Goal: Task Accomplishment & Management: Manage account settings

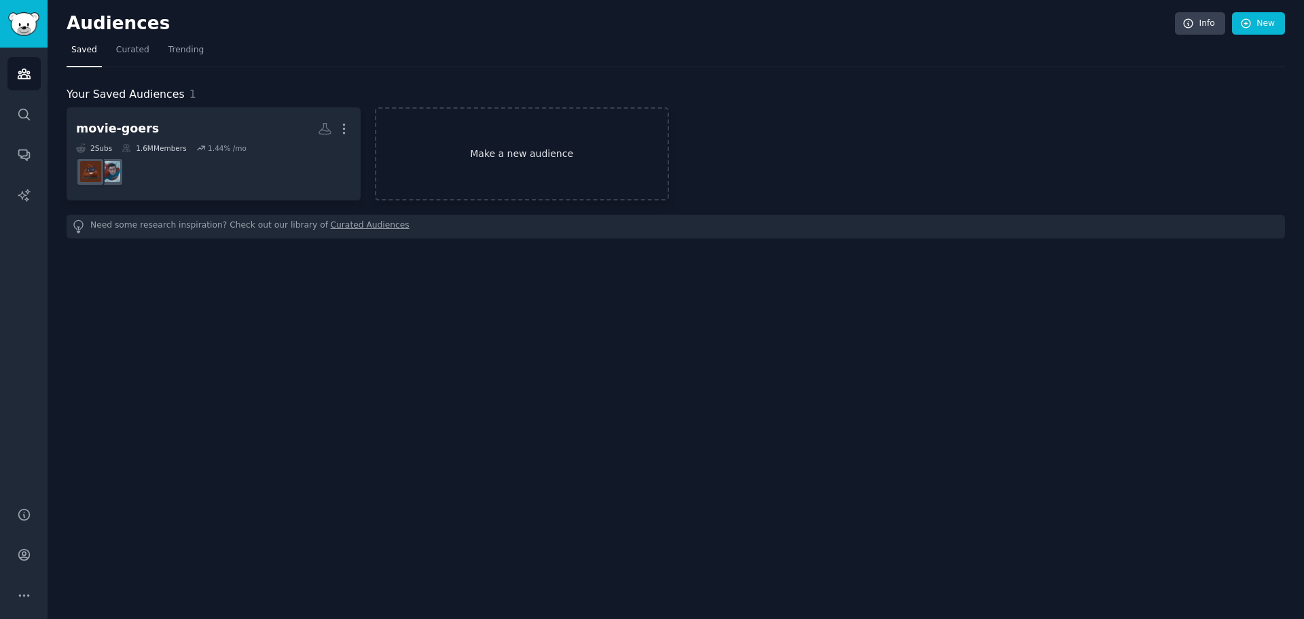
click at [445, 160] on link "Make a new audience" at bounding box center [522, 153] width 294 height 93
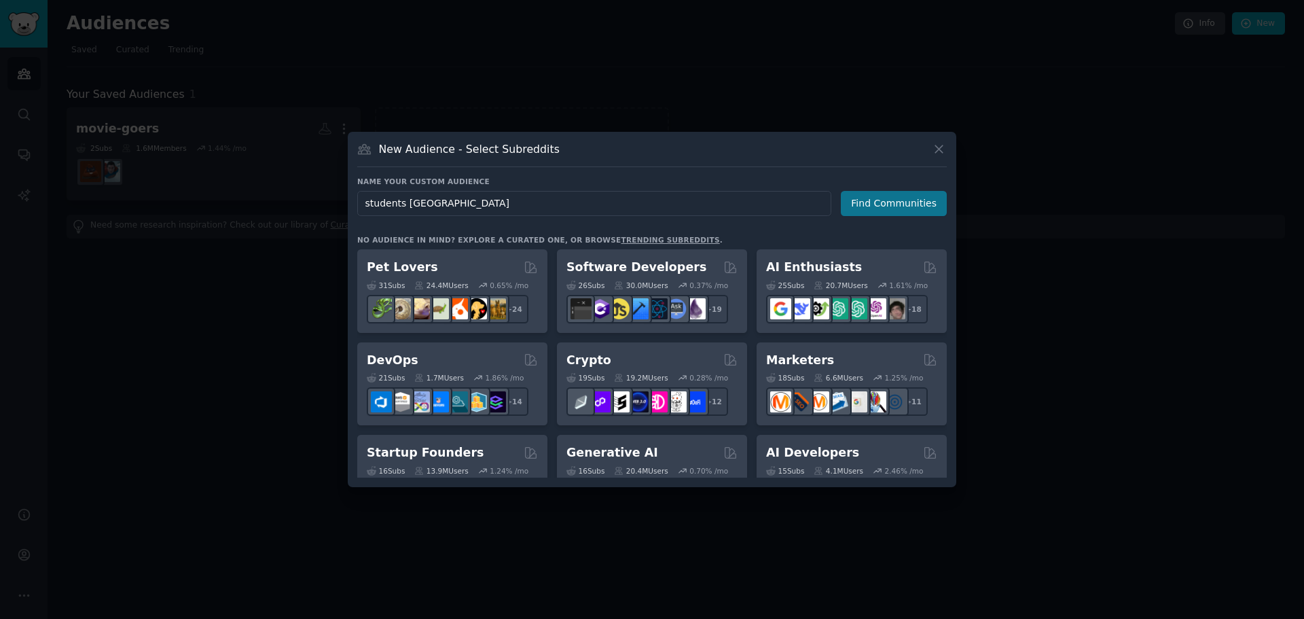
type input "students [GEOGRAPHIC_DATA]"
click at [886, 210] on button "Find Communities" at bounding box center [894, 203] width 106 height 25
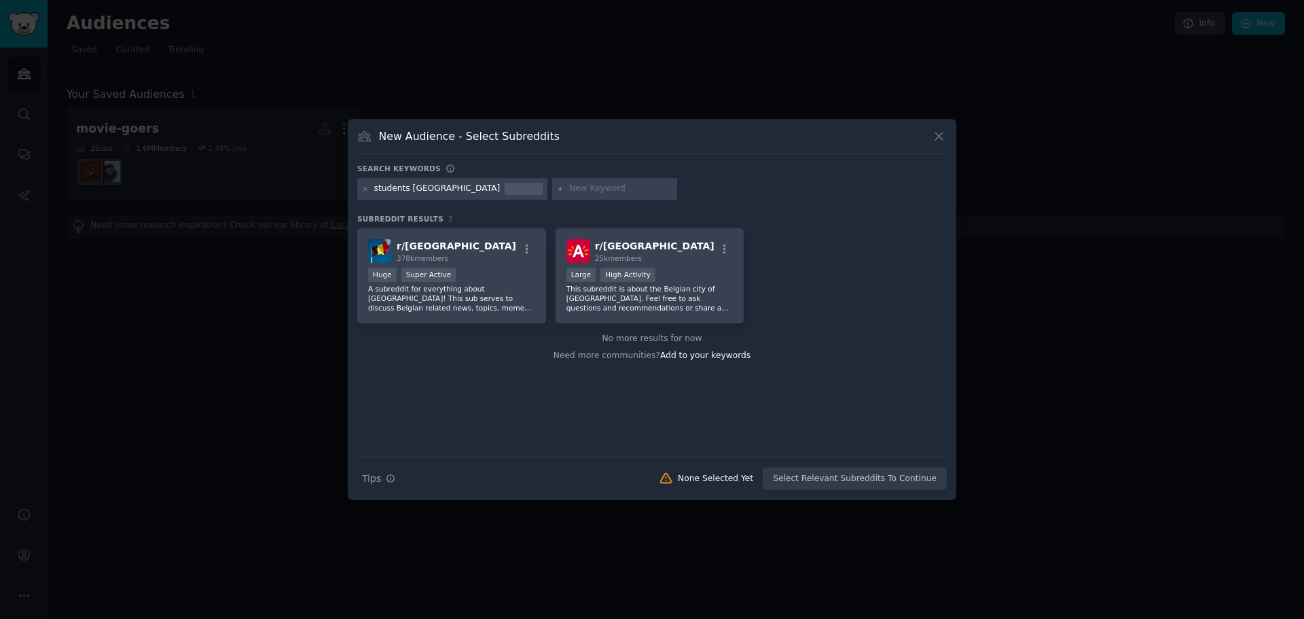
click at [569, 188] on input "text" at bounding box center [620, 189] width 103 height 12
type input "students"
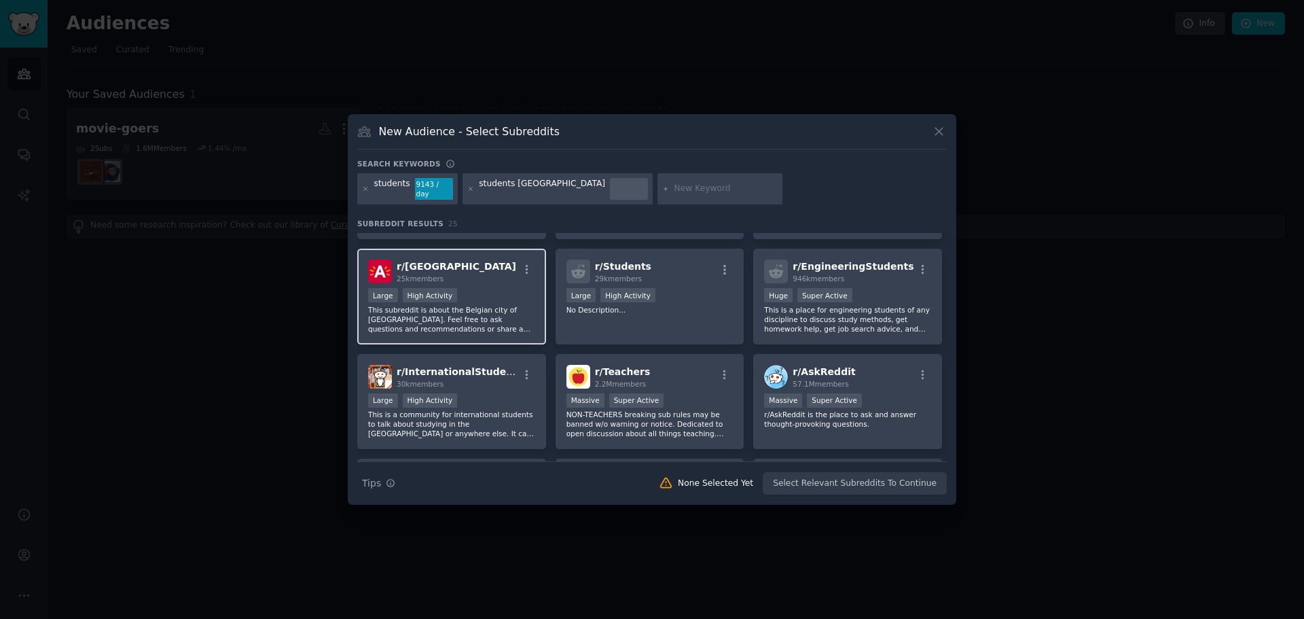
scroll to position [68, 0]
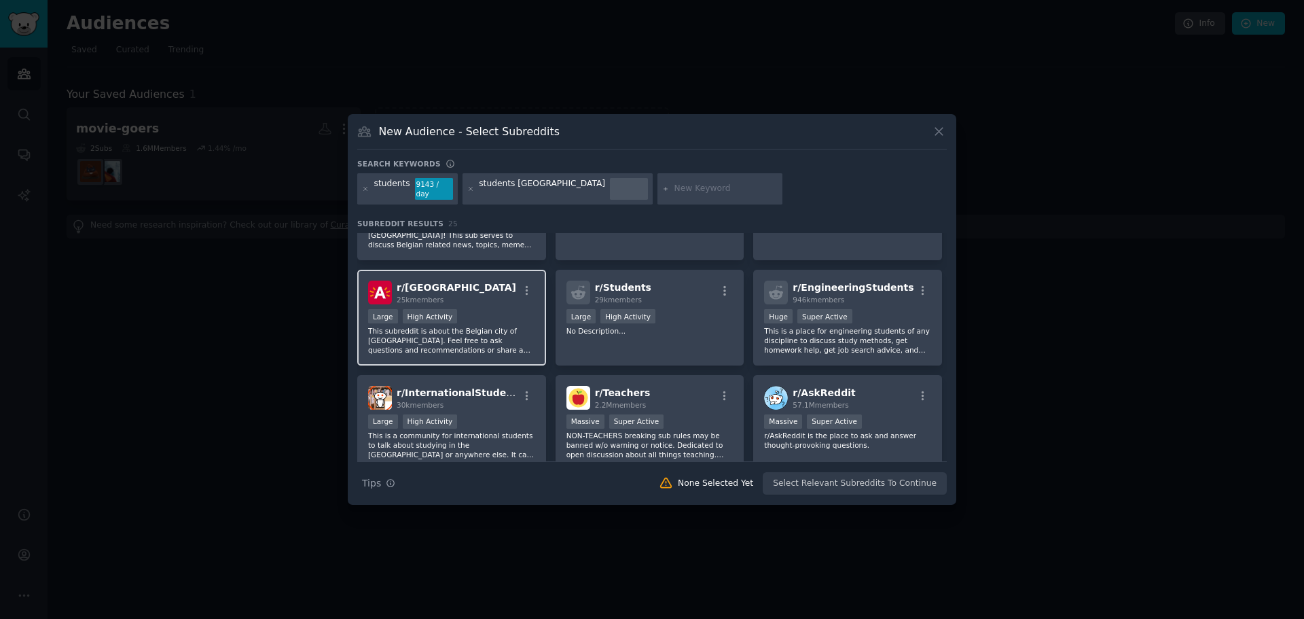
click at [497, 313] on div "10,000 - 100,000 members Large High Activity" at bounding box center [451, 317] width 167 height 17
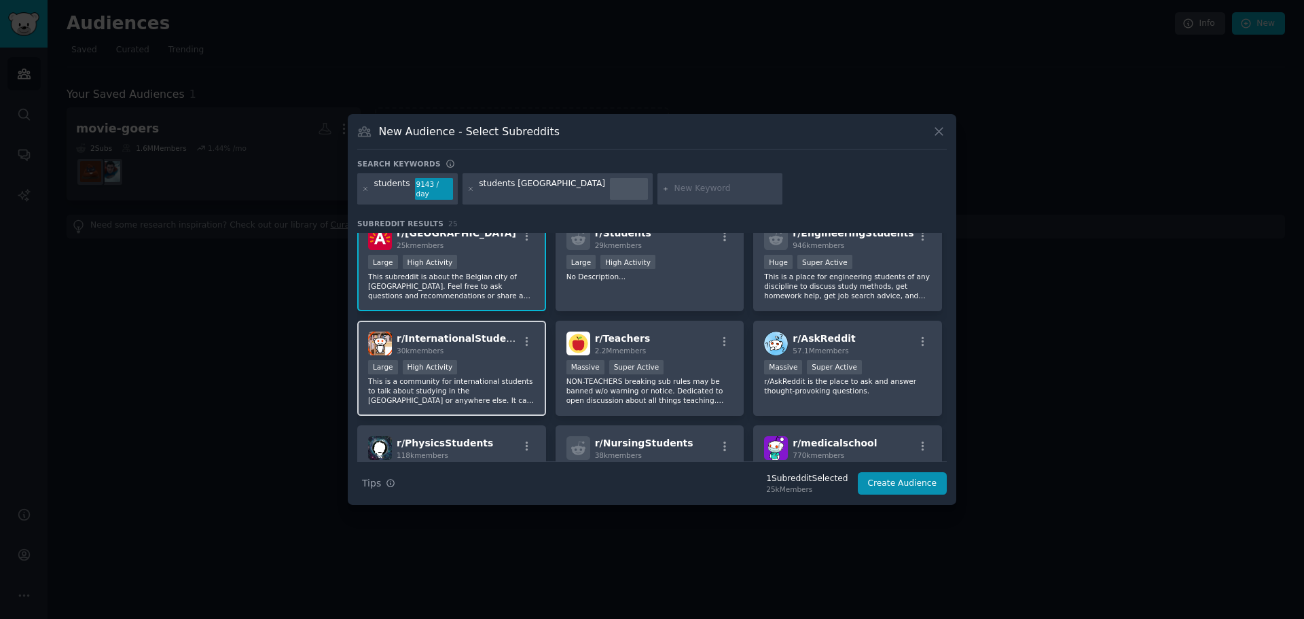
scroll to position [0, 0]
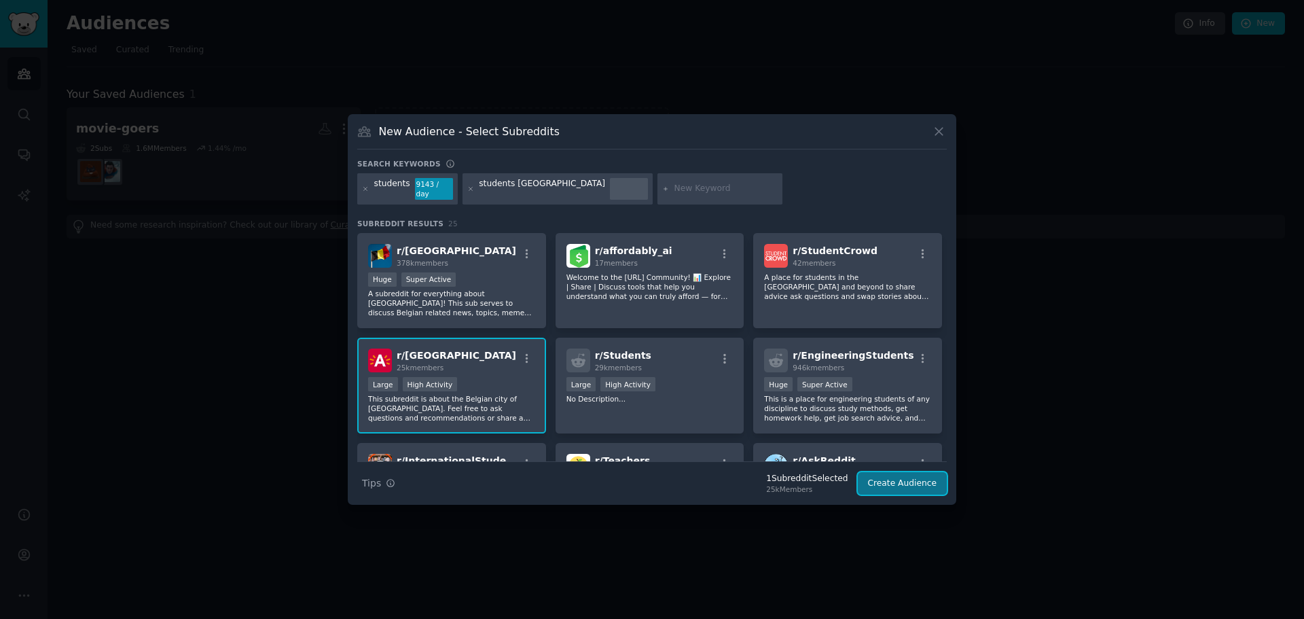
click at [888, 480] on button "Create Audience" at bounding box center [903, 483] width 90 height 23
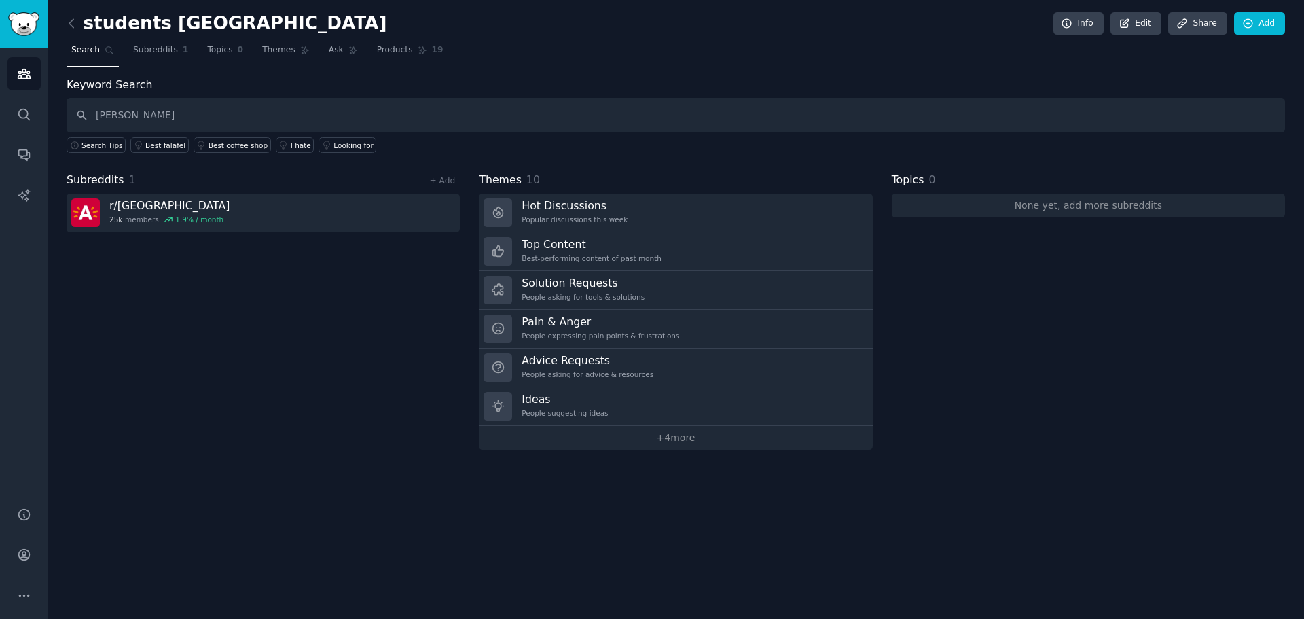
type input "[PERSON_NAME]"
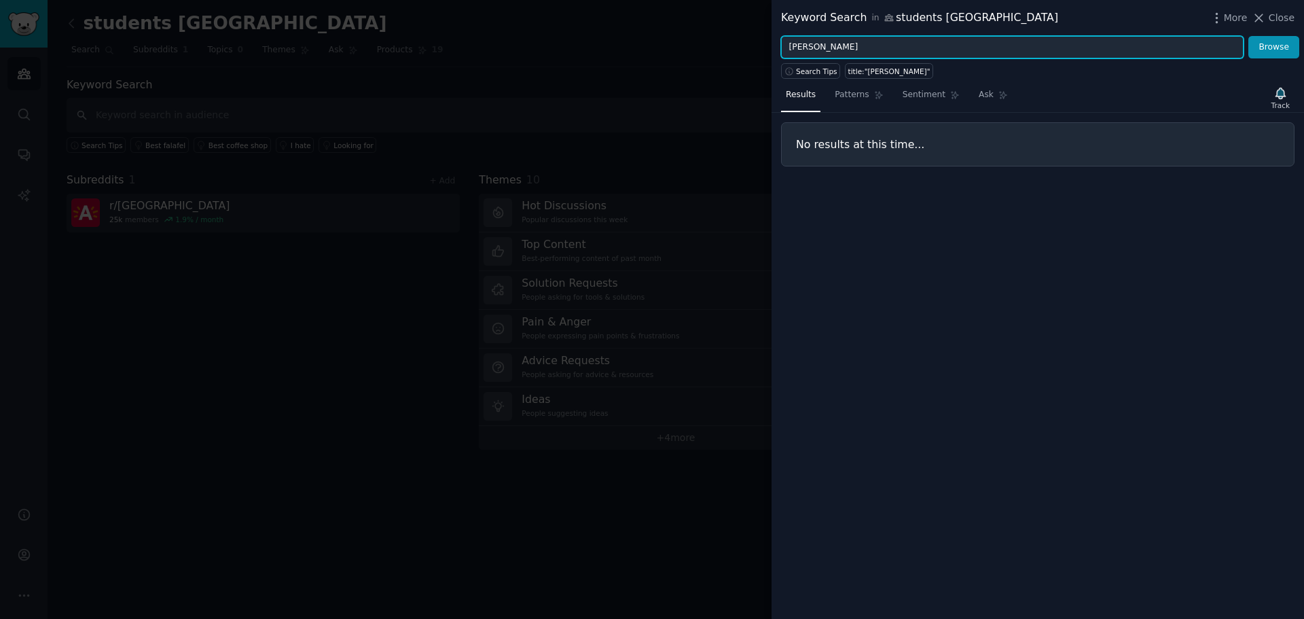
drag, startPoint x: 879, startPoint y: 46, endPoint x: 775, endPoint y: 32, distance: 105.5
click at [775, 32] on div "Keyword Search in students [GEOGRAPHIC_DATA] More Close [PERSON_NAME] Browse Se…" at bounding box center [1038, 309] width 533 height 619
click at [1249, 36] on button "Browse" at bounding box center [1274, 47] width 51 height 23
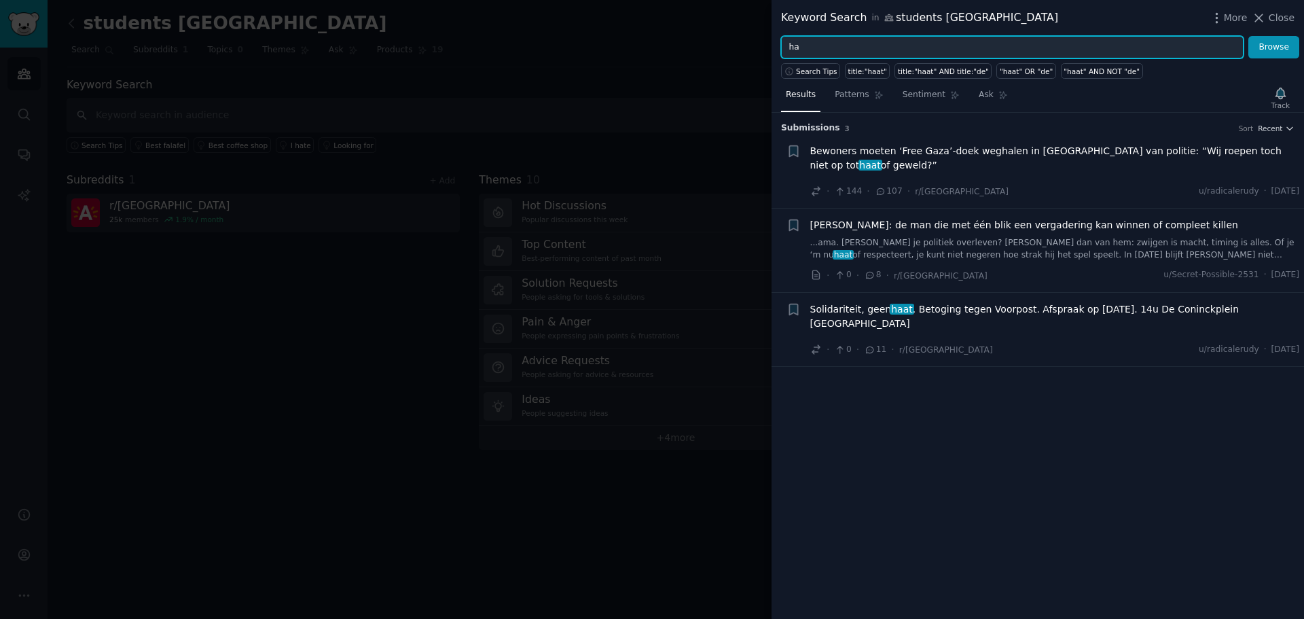
type input "h"
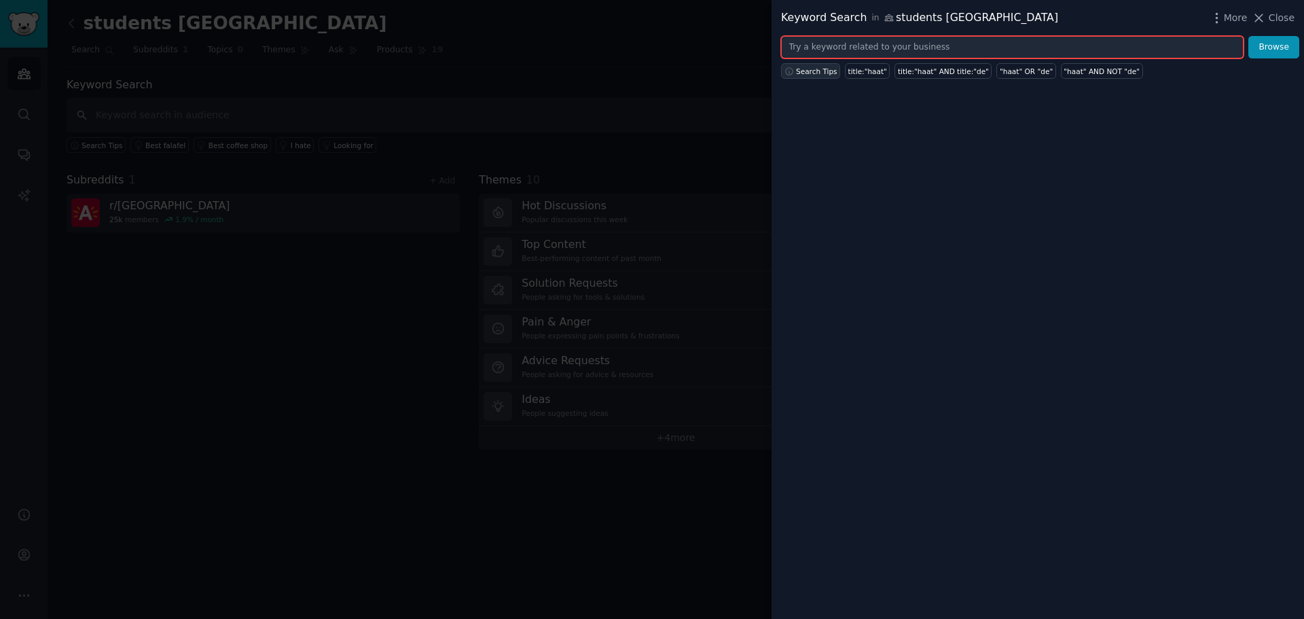
click at [821, 67] on span "Search Tips" at bounding box center [816, 72] width 41 height 10
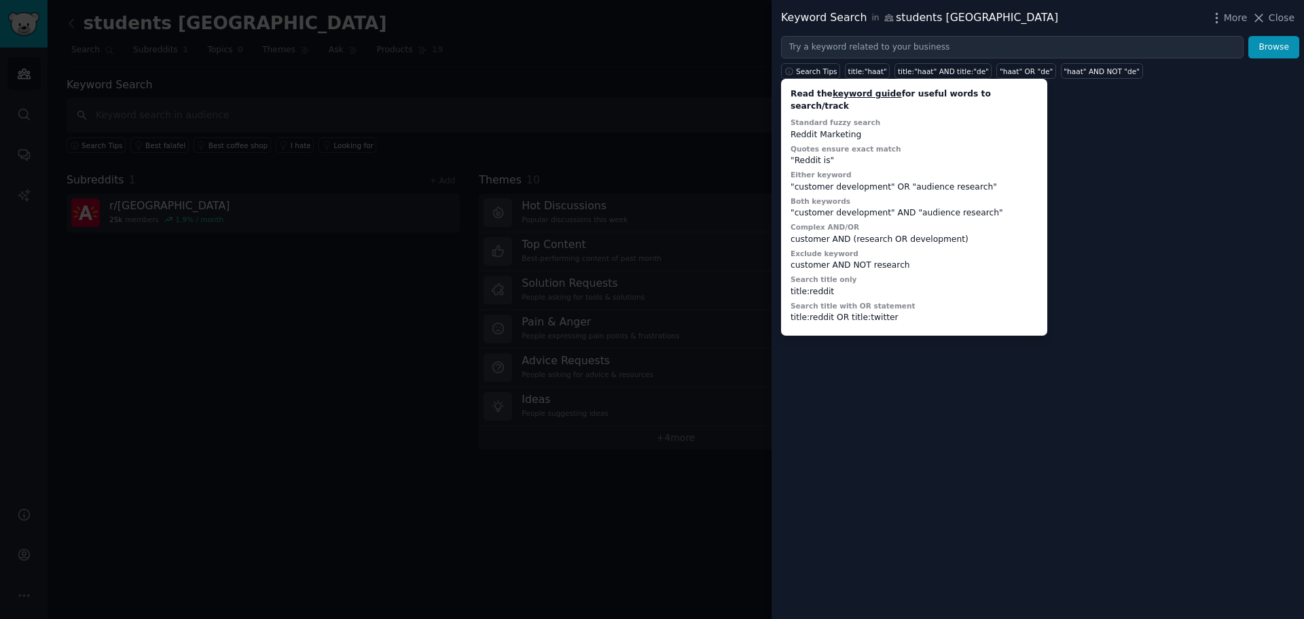
click at [1080, 186] on div "Keyword Search in students [GEOGRAPHIC_DATA] More Close Browse Search Tips Read…" at bounding box center [1038, 309] width 533 height 619
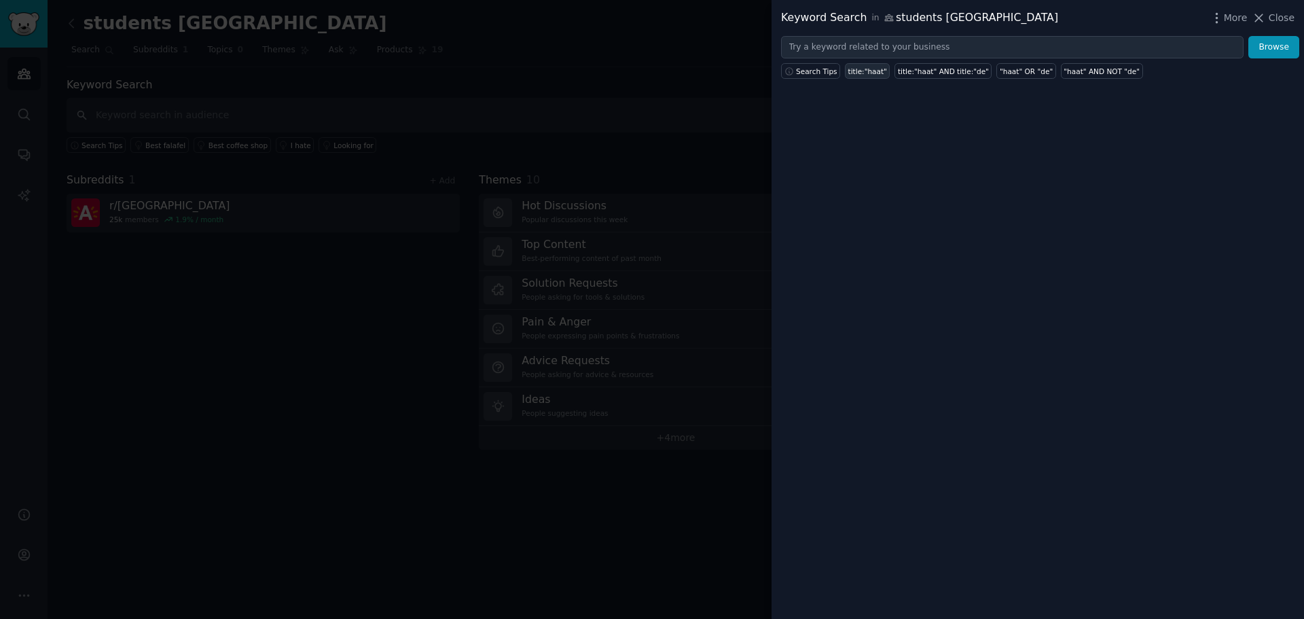
click at [866, 73] on div "title:"haat"" at bounding box center [868, 72] width 39 height 10
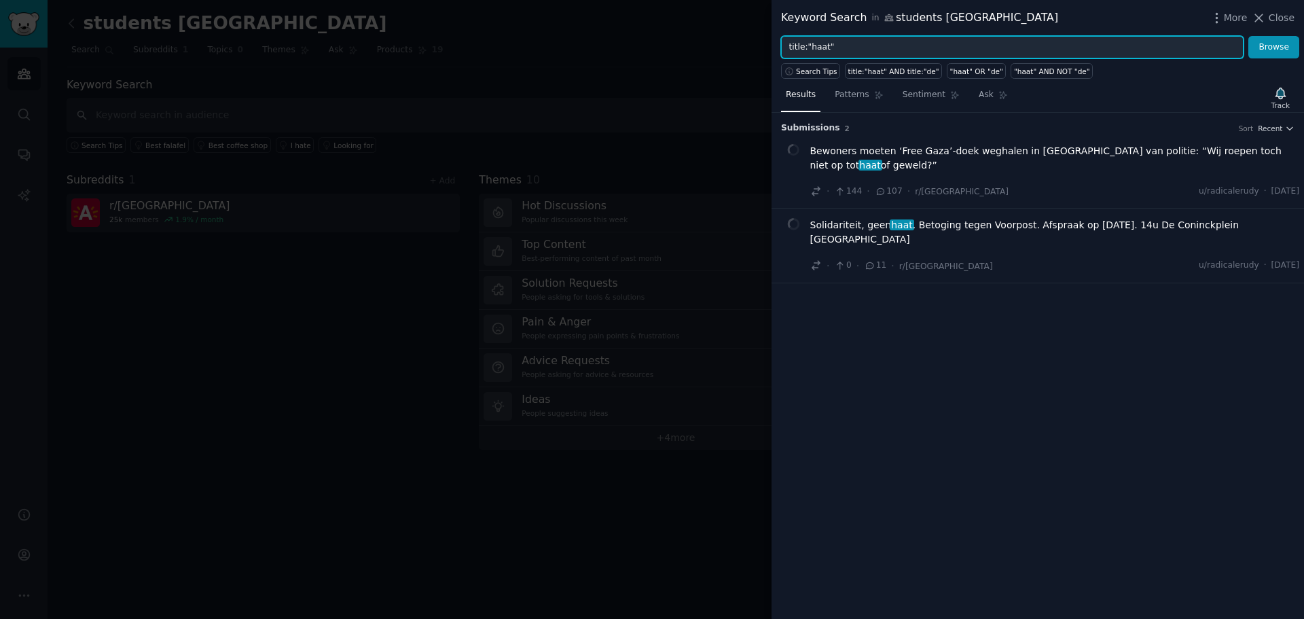
click at [849, 48] on input "title:"haat"" at bounding box center [1012, 47] width 463 height 23
type input "t"
type input "heerlijk"
click at [1249, 36] on button "Browse" at bounding box center [1274, 47] width 51 height 23
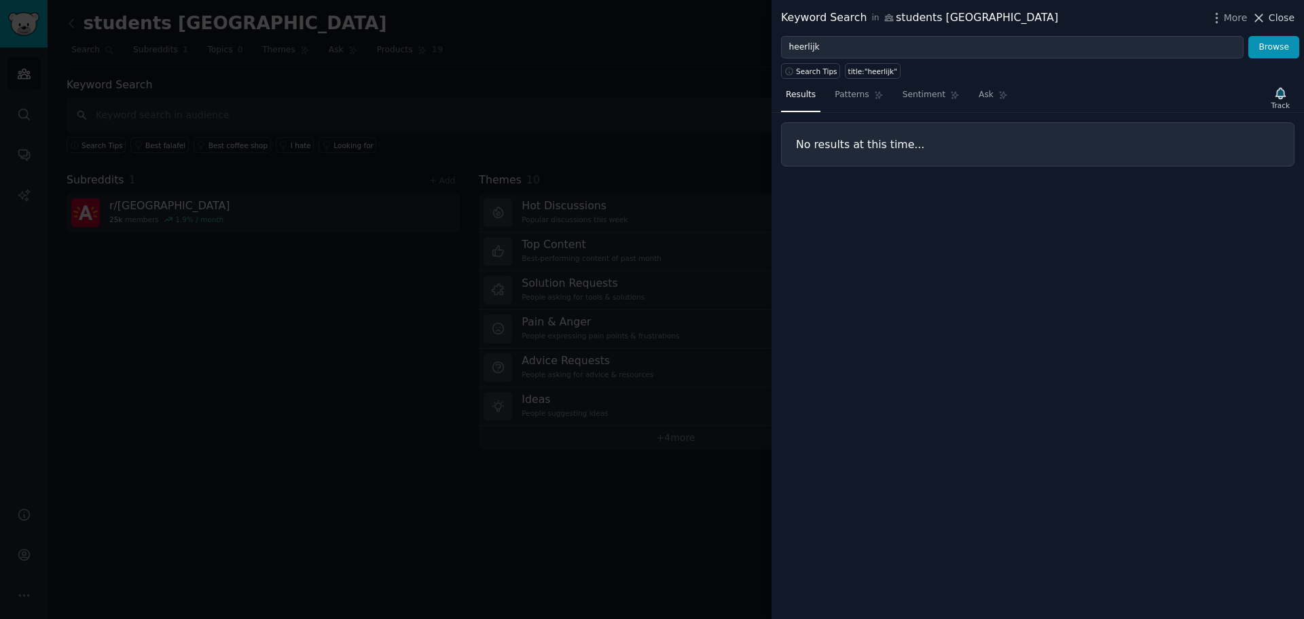
click at [1272, 23] on span "Close" at bounding box center [1282, 18] width 26 height 14
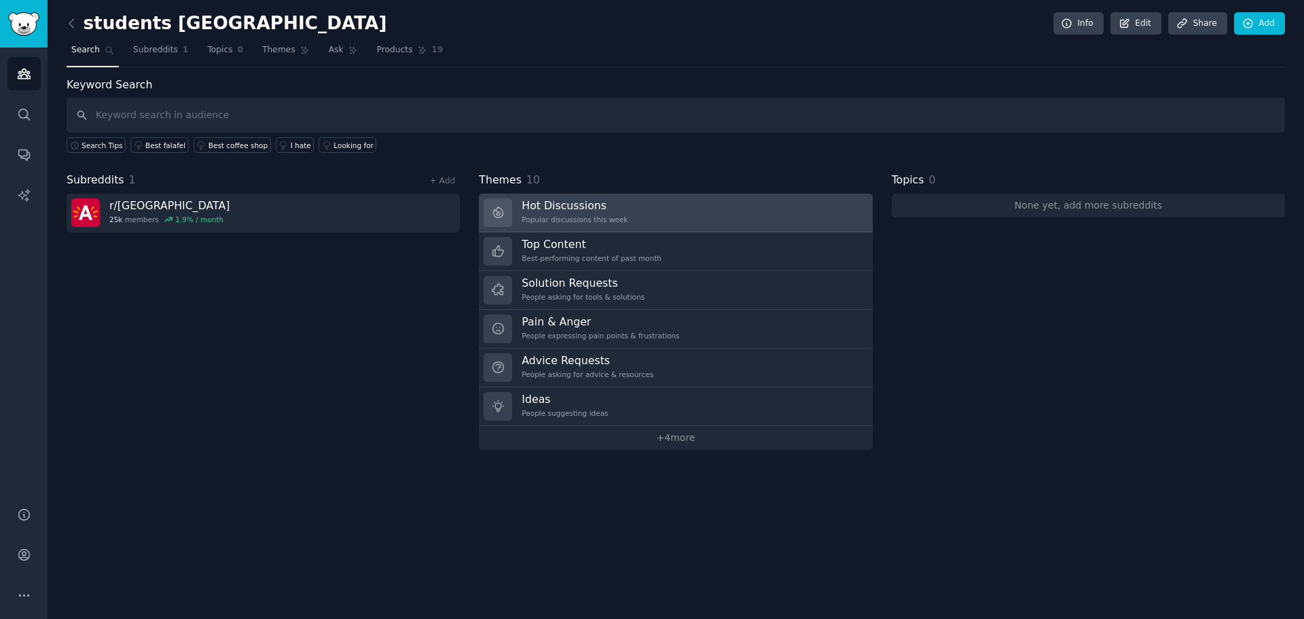
click at [607, 209] on h3 "Hot Discussions" at bounding box center [575, 205] width 106 height 14
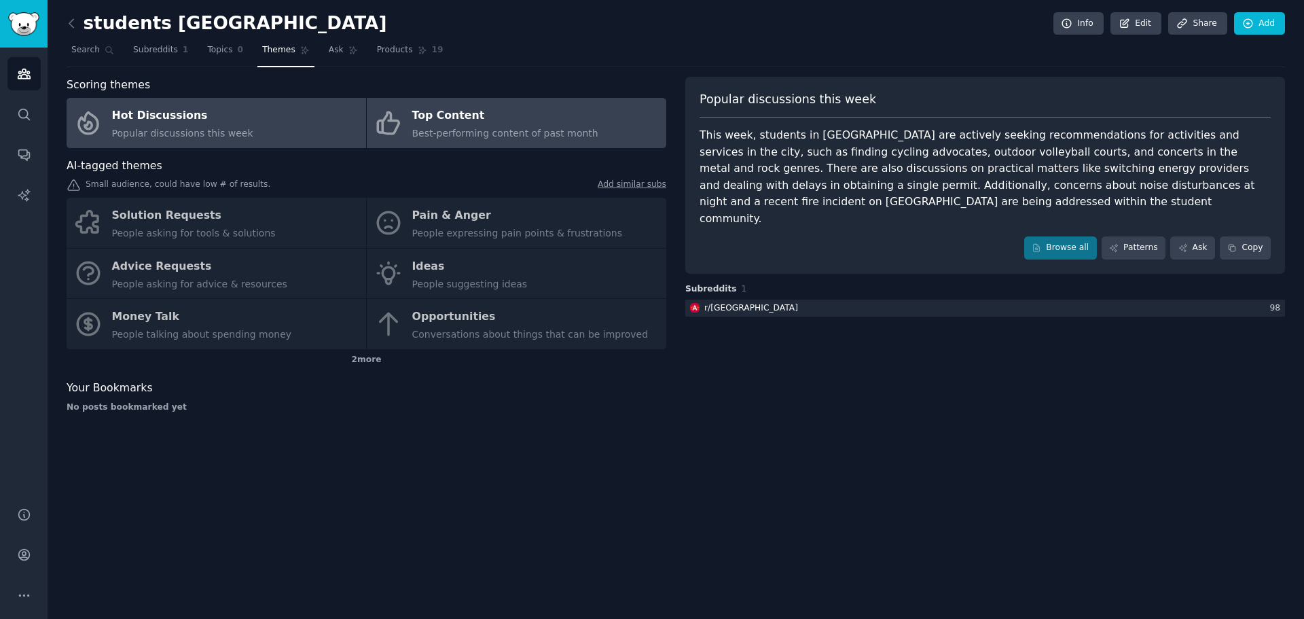
click at [501, 117] on div "Top Content" at bounding box center [505, 116] width 186 height 22
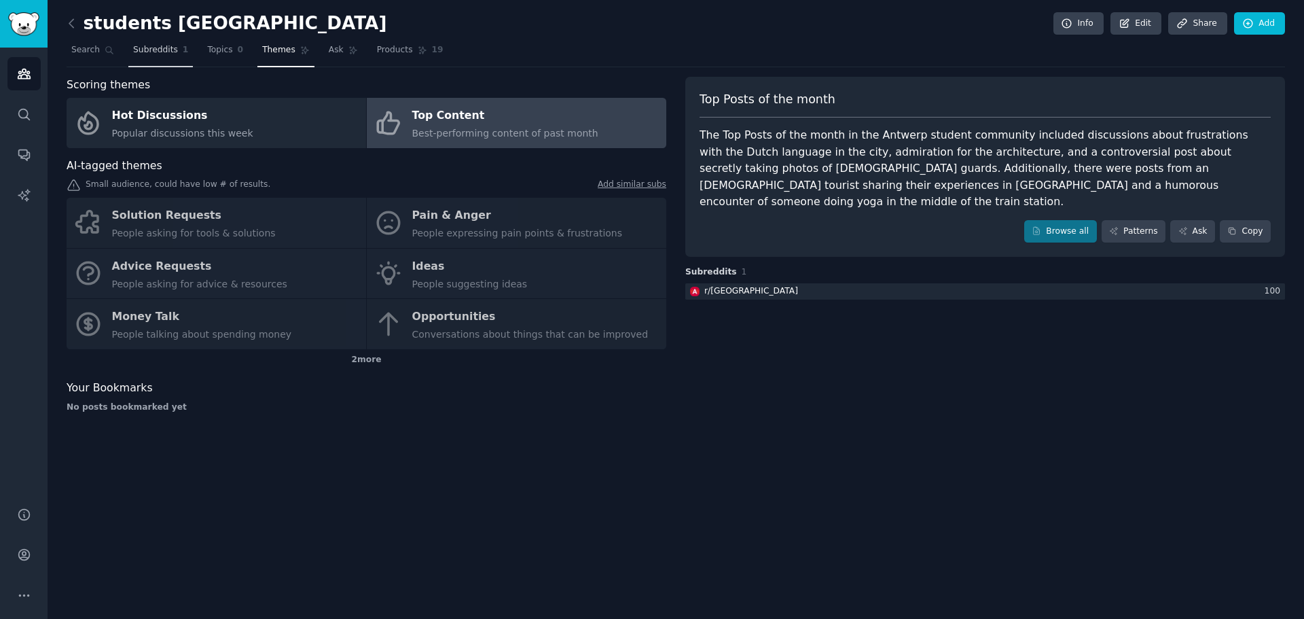
click at [171, 43] on link "Subreddits 1" at bounding box center [160, 53] width 65 height 28
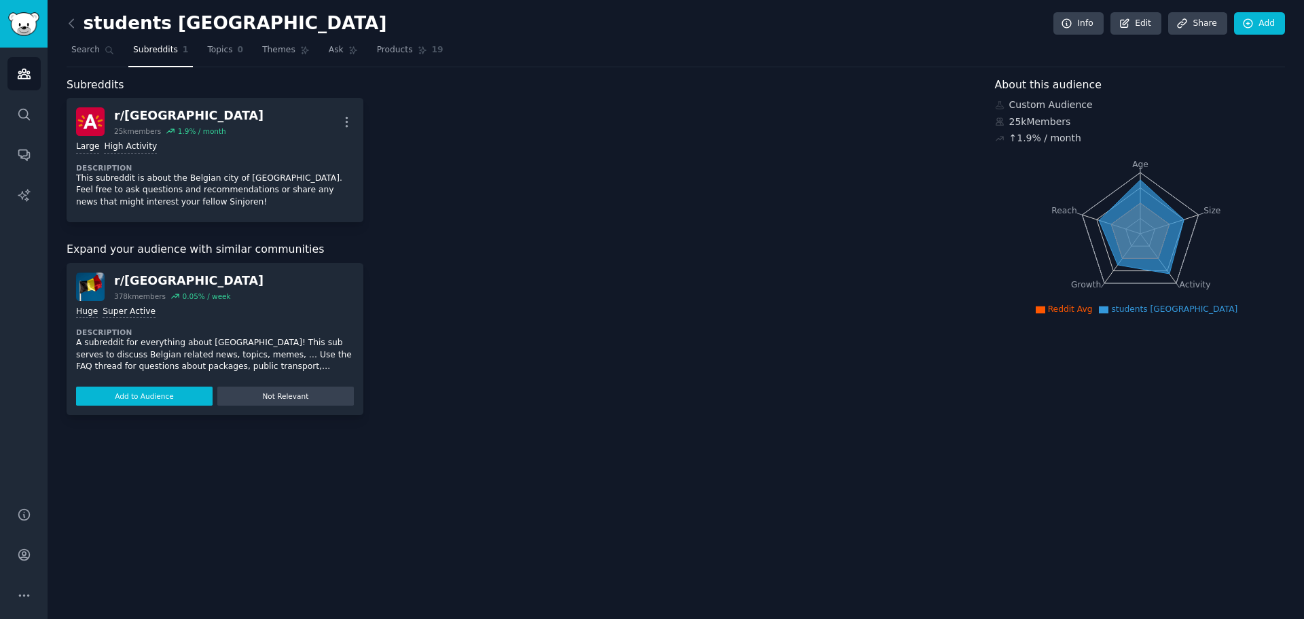
click at [127, 399] on button "Add to Audience" at bounding box center [144, 396] width 137 height 19
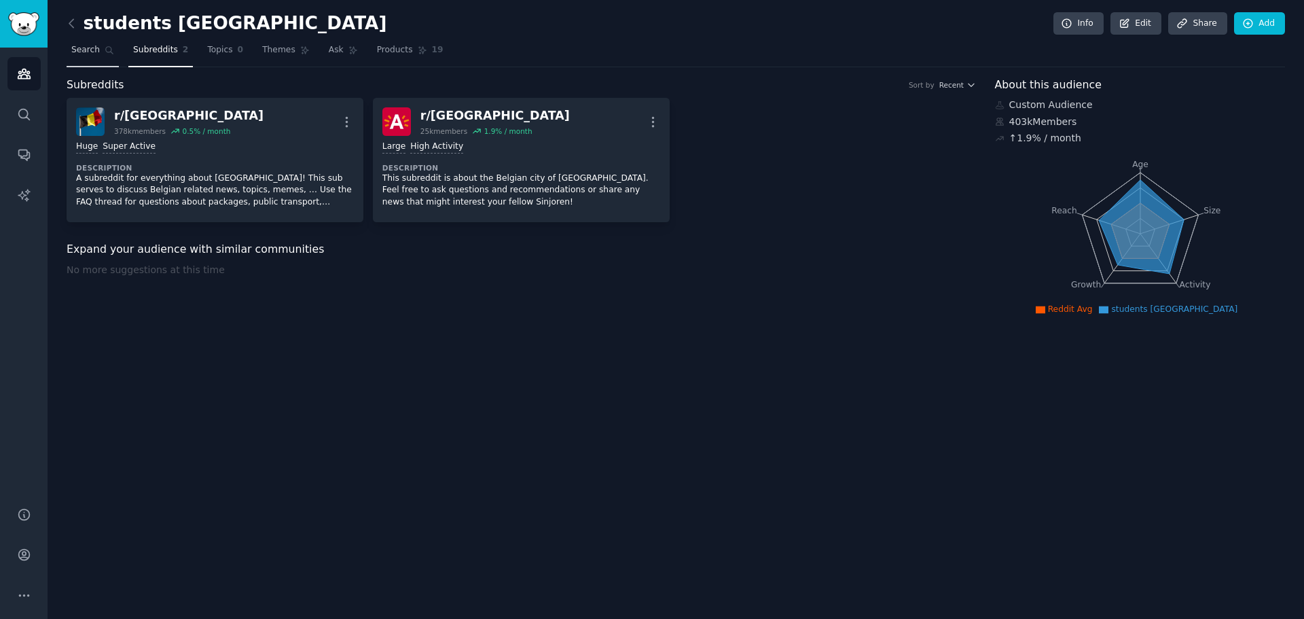
click at [91, 46] on span "Search" at bounding box center [85, 50] width 29 height 12
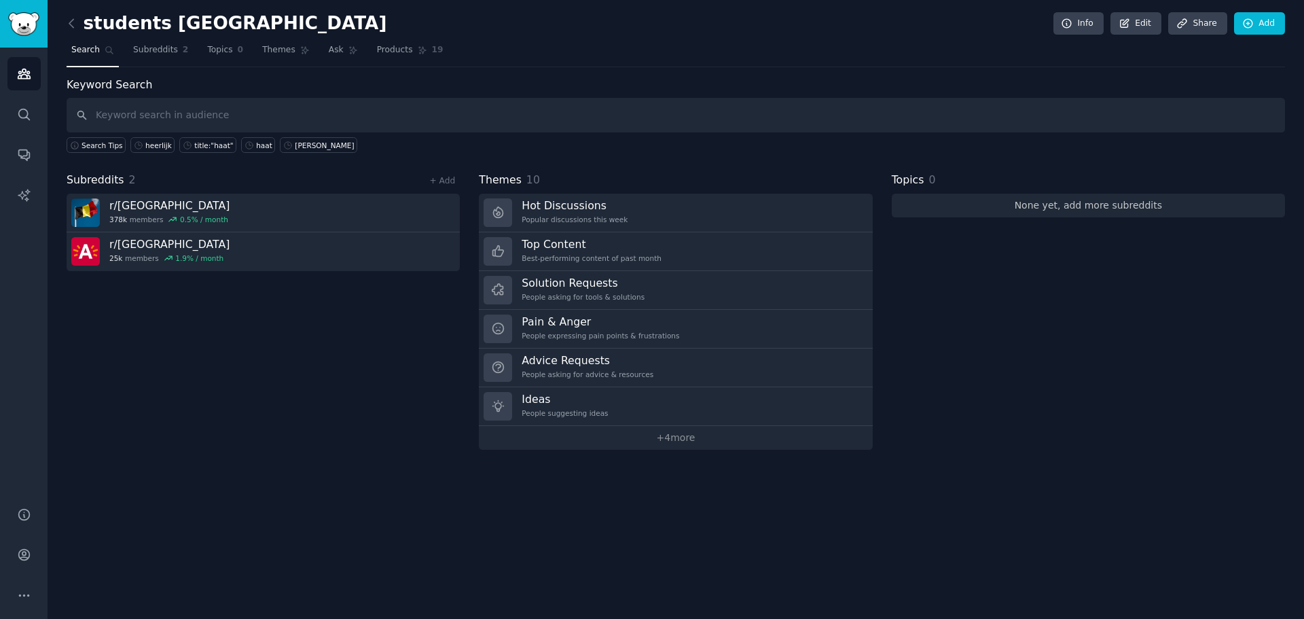
click at [997, 200] on link "None yet, add more subreddits" at bounding box center [1088, 206] width 393 height 24
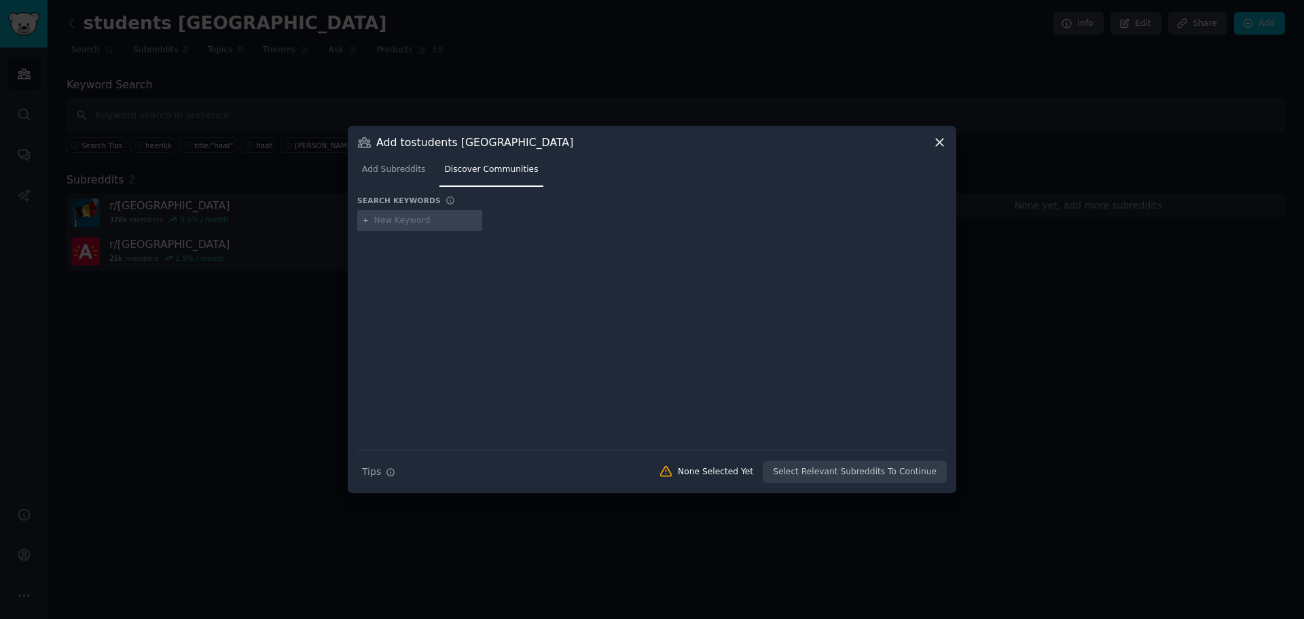
click at [942, 135] on div "Add to students [GEOGRAPHIC_DATA] Add Subreddits Discover Communities Search ke…" at bounding box center [652, 310] width 609 height 368
click at [942, 149] on icon at bounding box center [940, 142] width 14 height 14
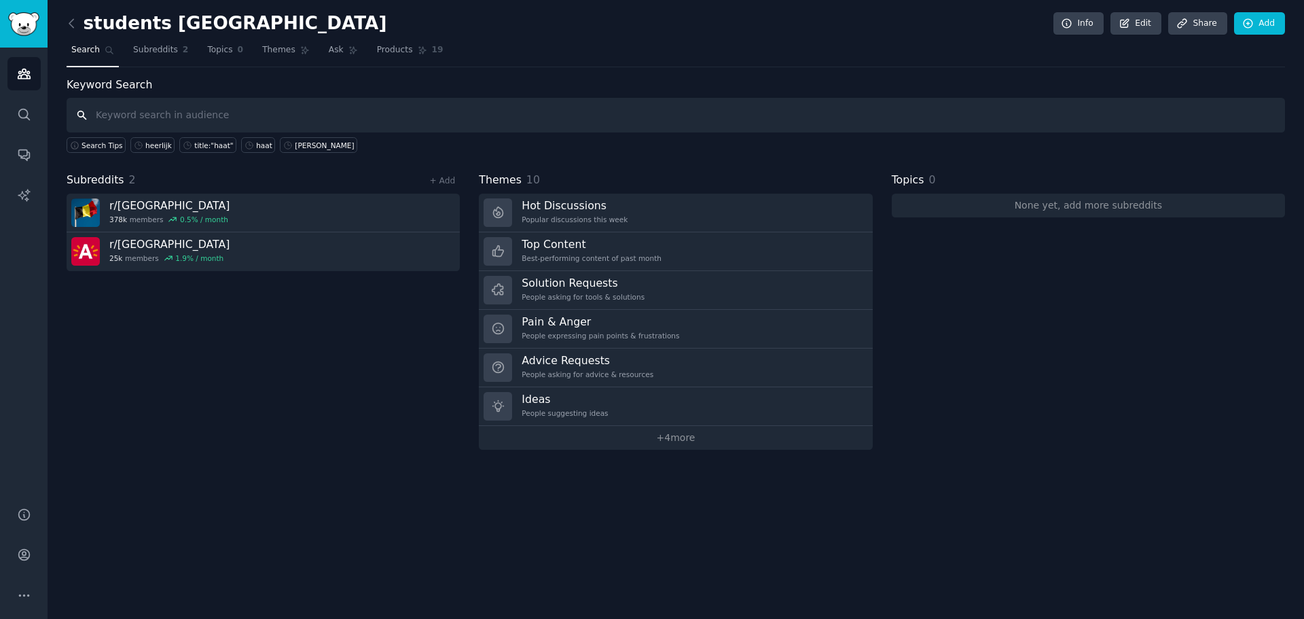
click at [411, 99] on input "text" at bounding box center [676, 115] width 1219 height 35
type input "hogeschool"
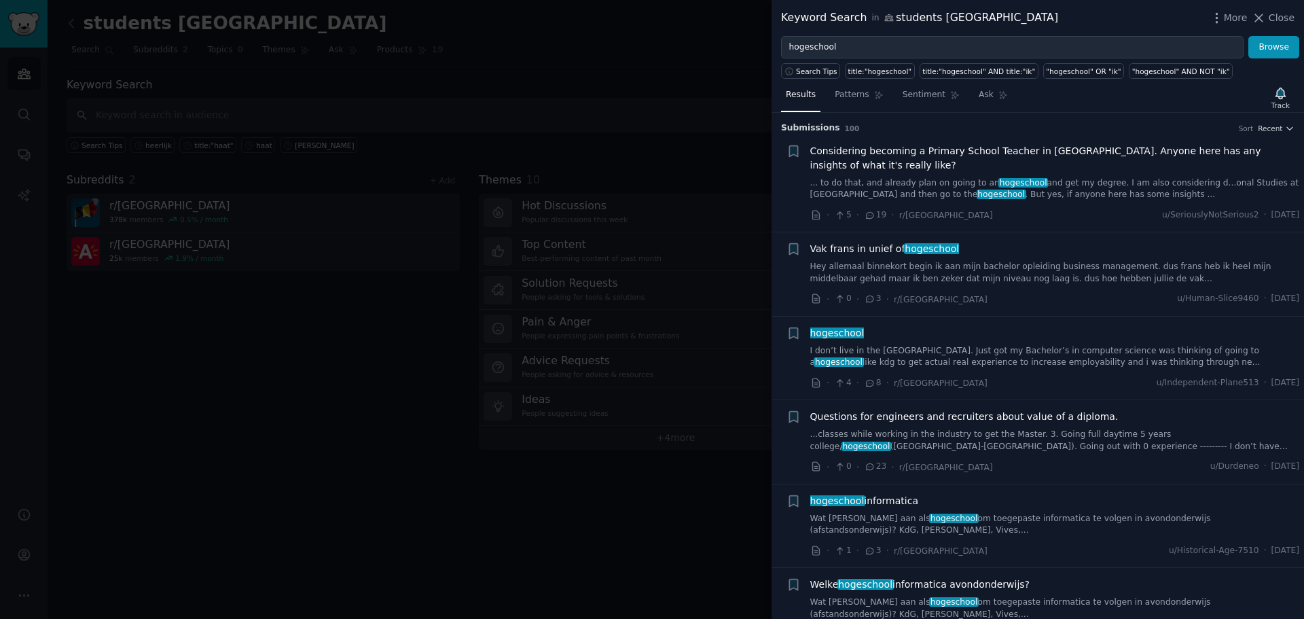
click at [1060, 200] on link "... to do that, and already plan on going to an hogeschool and get my degree. I…" at bounding box center [1056, 189] width 490 height 24
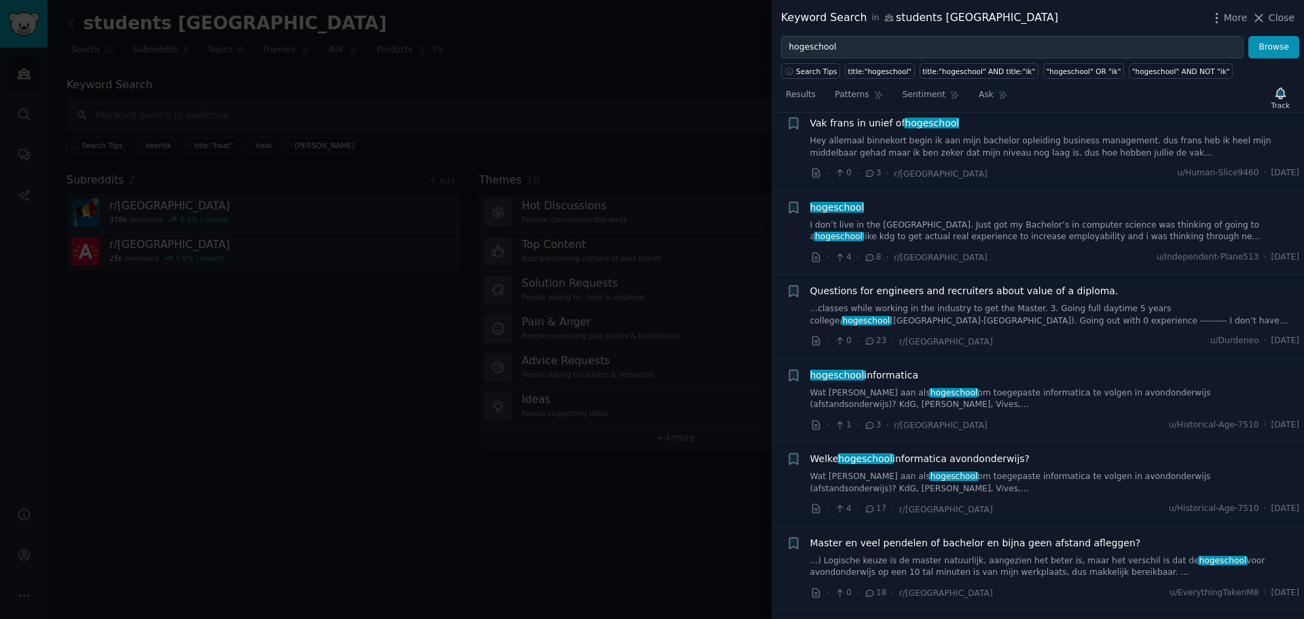
scroll to position [429, 0]
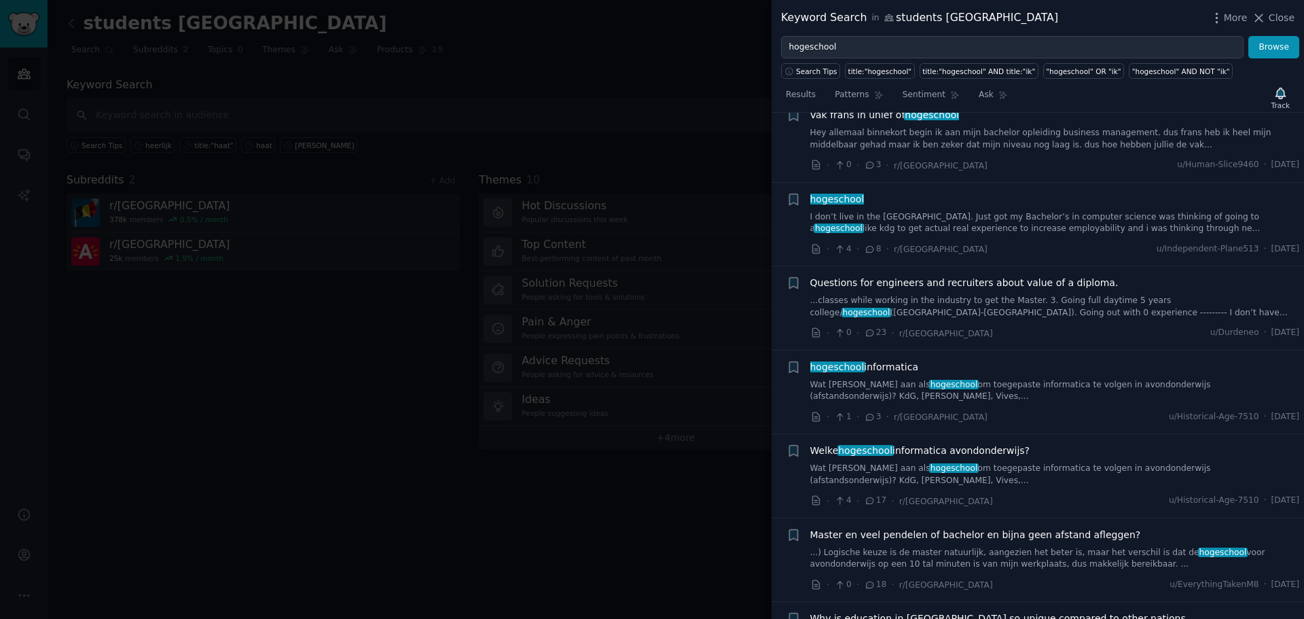
click at [1037, 452] on div "Welke hogeschool informatica avondonderwijs?" at bounding box center [1056, 451] width 490 height 14
click at [989, 486] on link "Wat [PERSON_NAME] aan als hogeschool om toegepaste informatica te volgen in avo…" at bounding box center [1056, 475] width 490 height 24
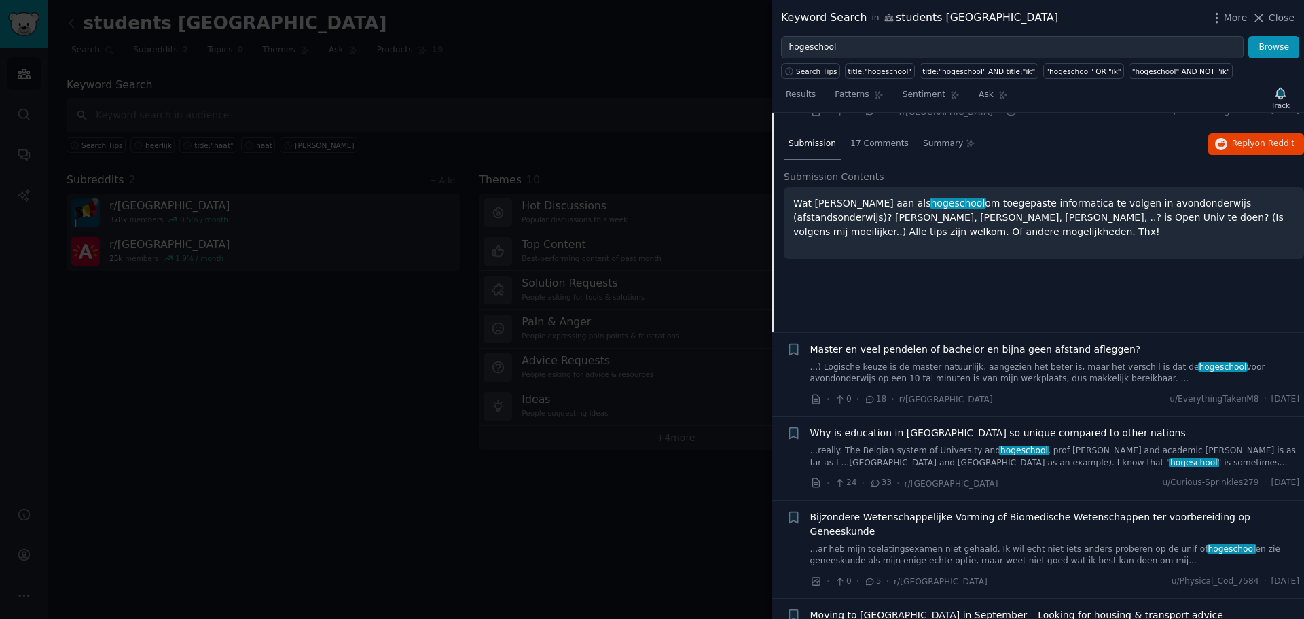
scroll to position [455, 0]
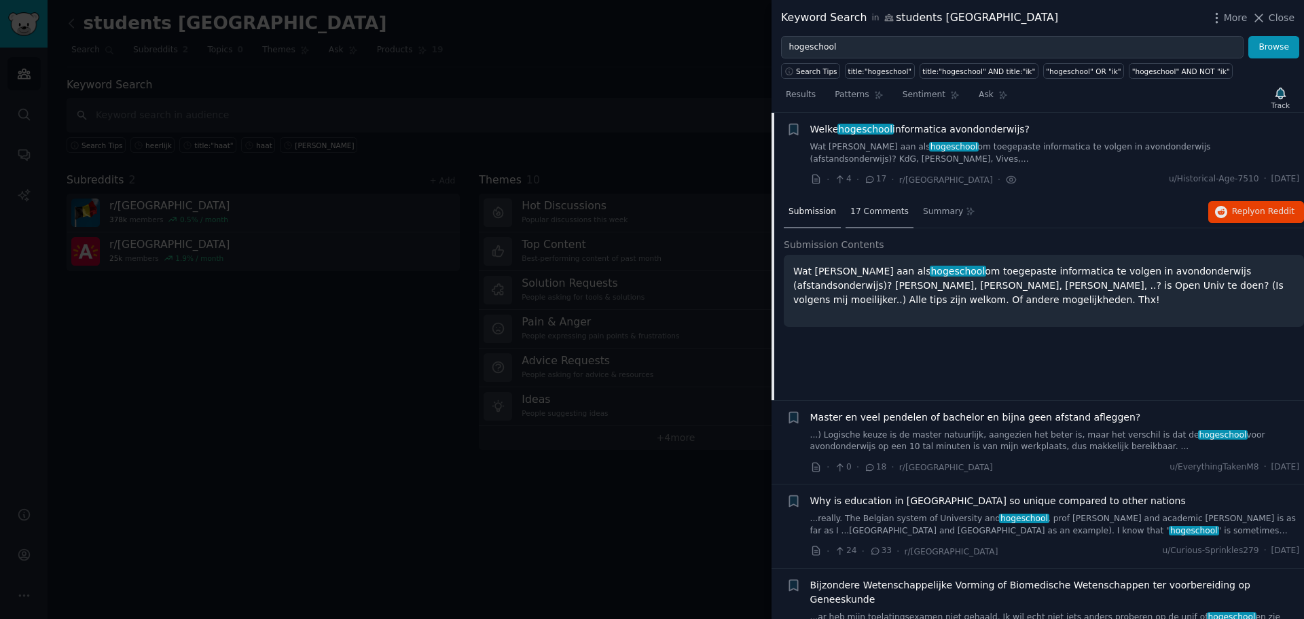
click at [878, 200] on div "17 Comments" at bounding box center [880, 212] width 68 height 33
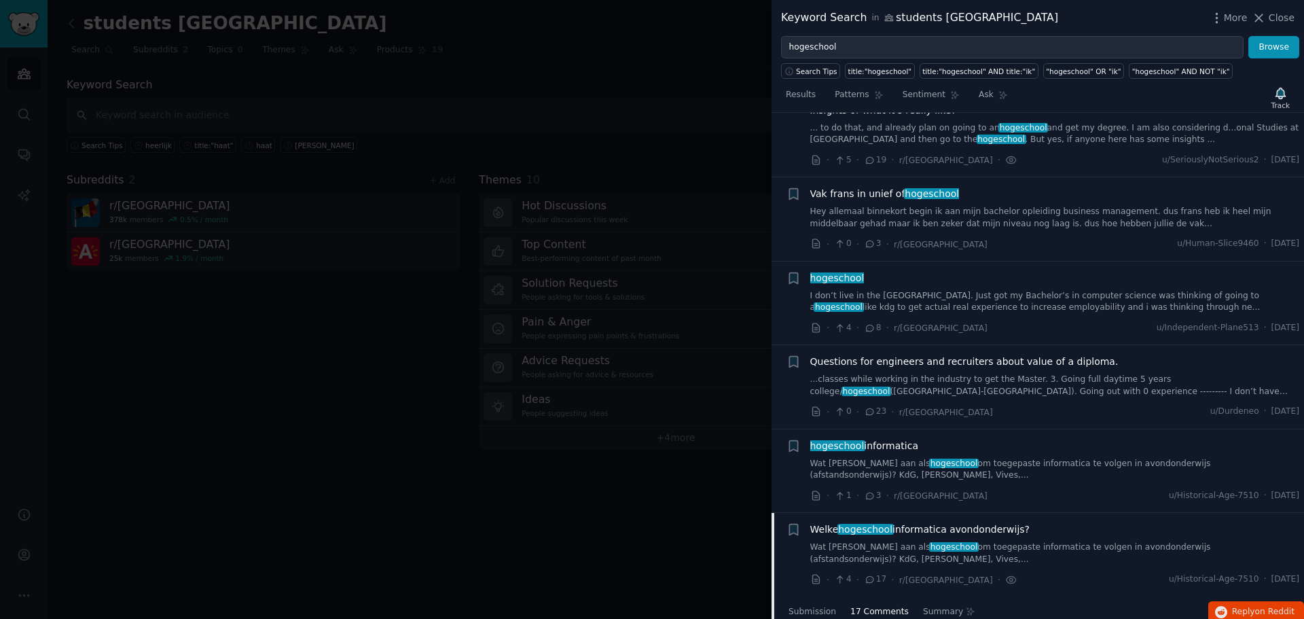
scroll to position [0, 0]
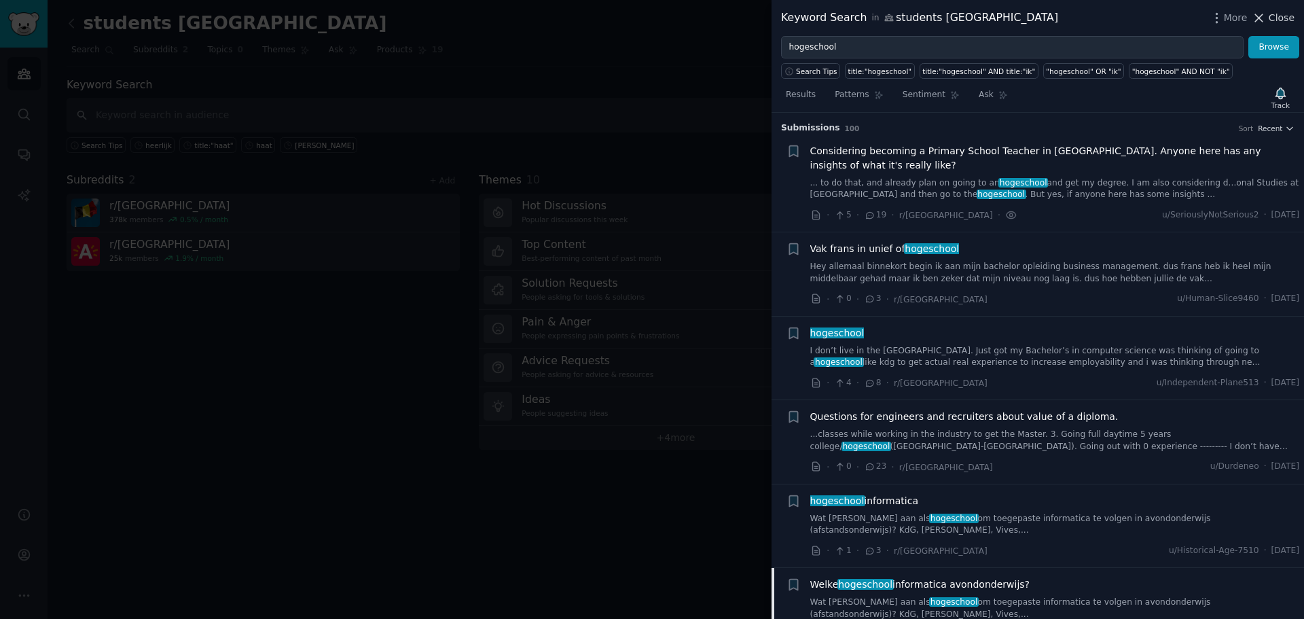
click at [1281, 11] on span "Close" at bounding box center [1282, 18] width 26 height 14
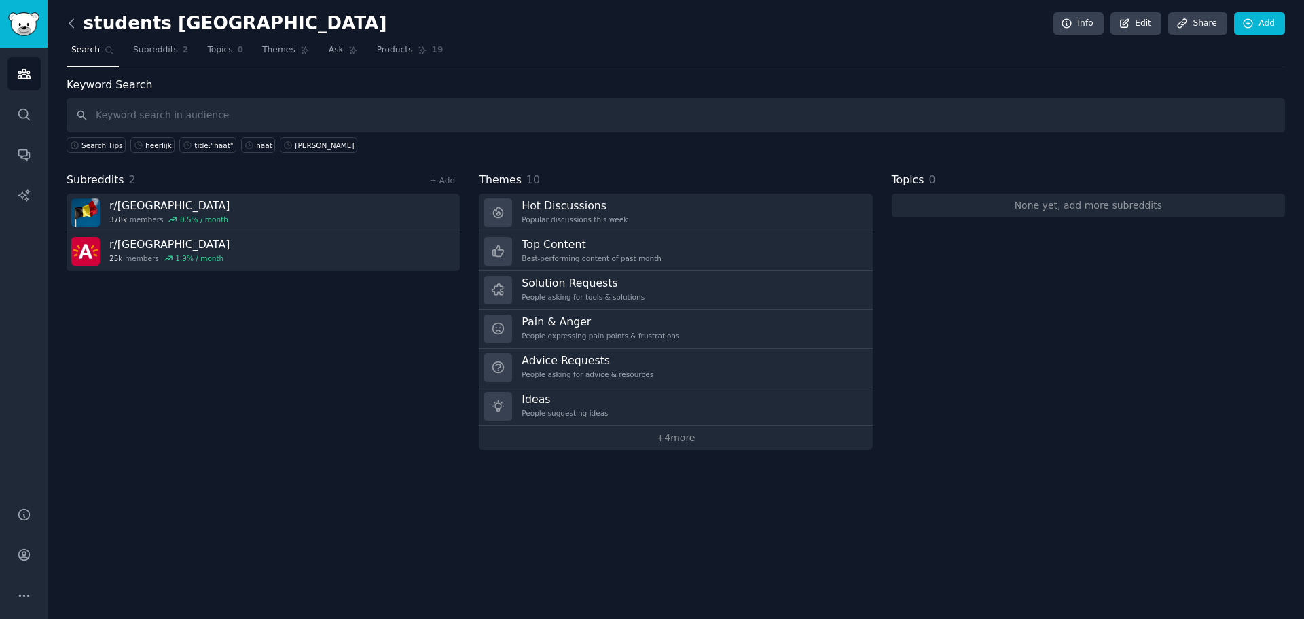
click at [70, 18] on icon at bounding box center [72, 23] width 14 height 14
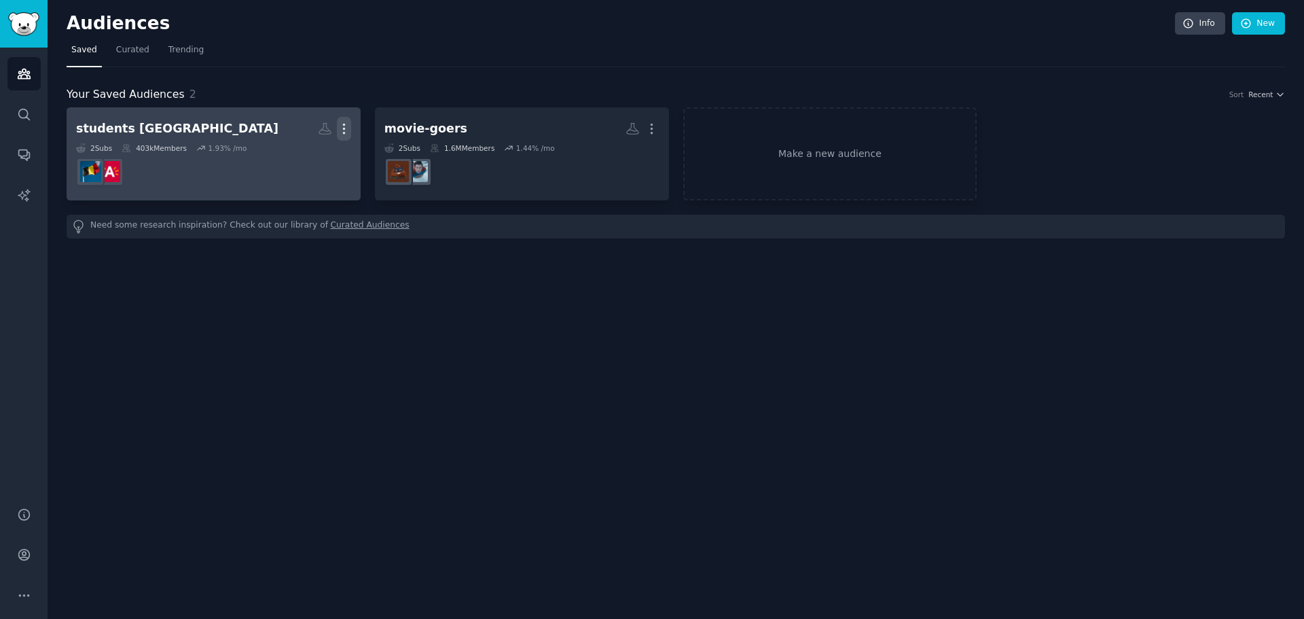
click at [342, 125] on icon "button" at bounding box center [344, 129] width 14 height 14
click at [314, 154] on p "Delete" at bounding box center [306, 157] width 31 height 14
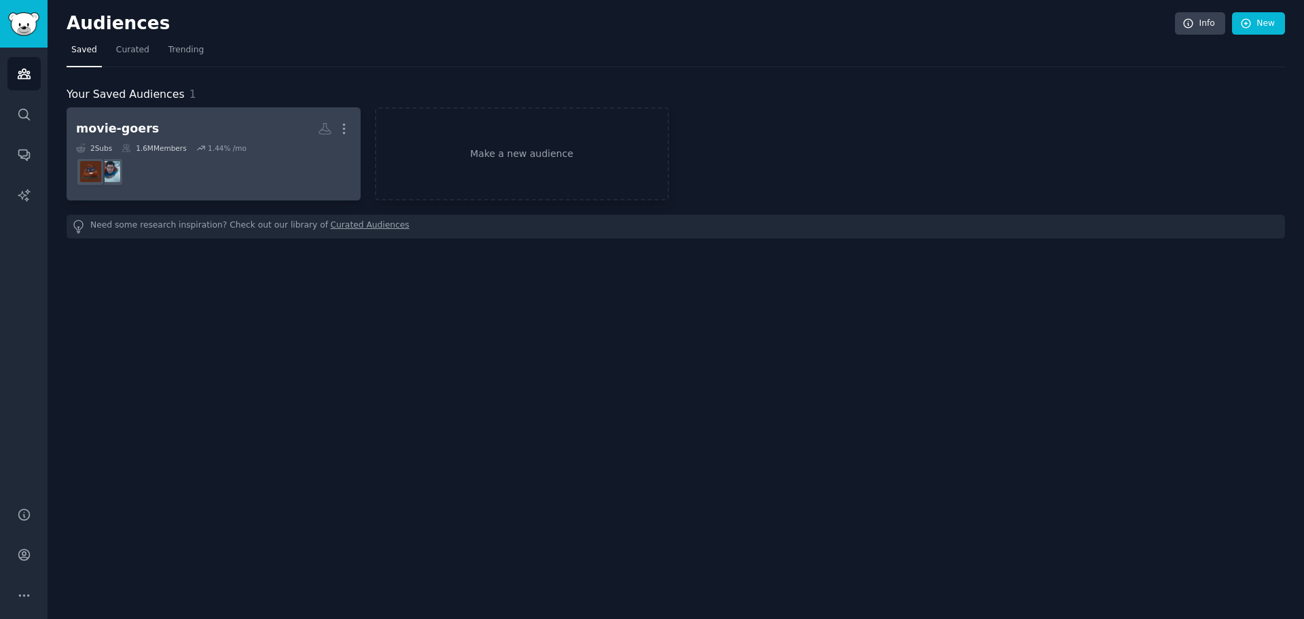
click at [110, 130] on div "movie-goers" at bounding box center [117, 128] width 83 height 17
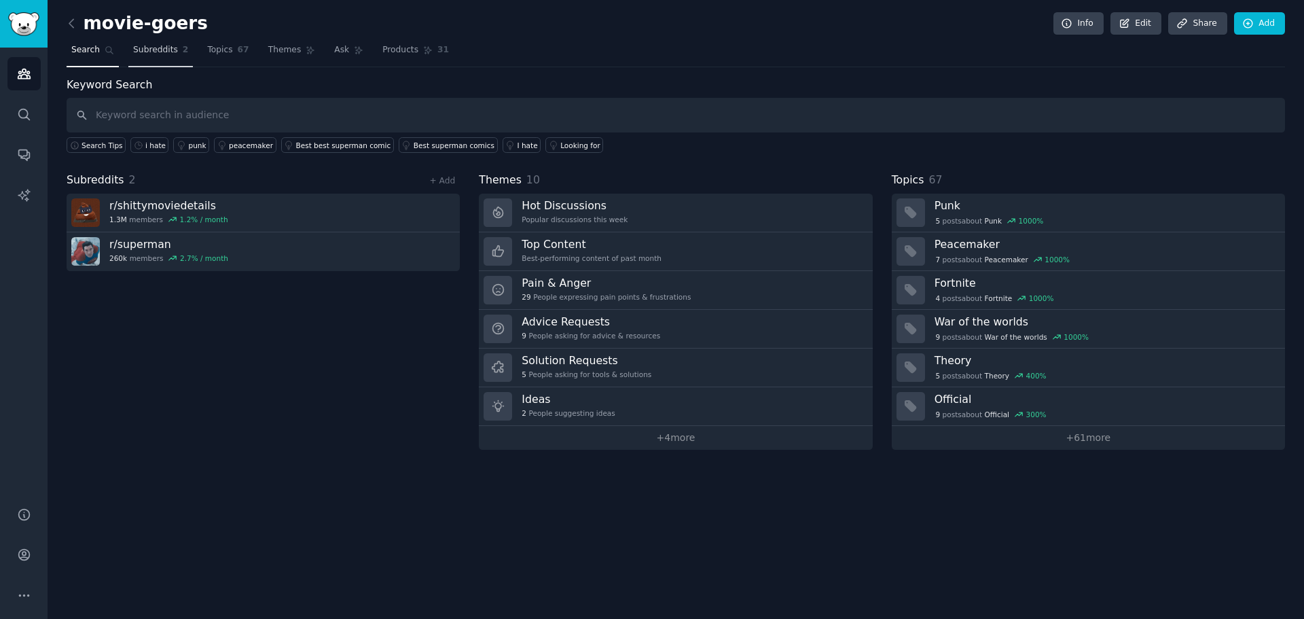
click at [160, 58] on link "Subreddits 2" at bounding box center [160, 53] width 65 height 28
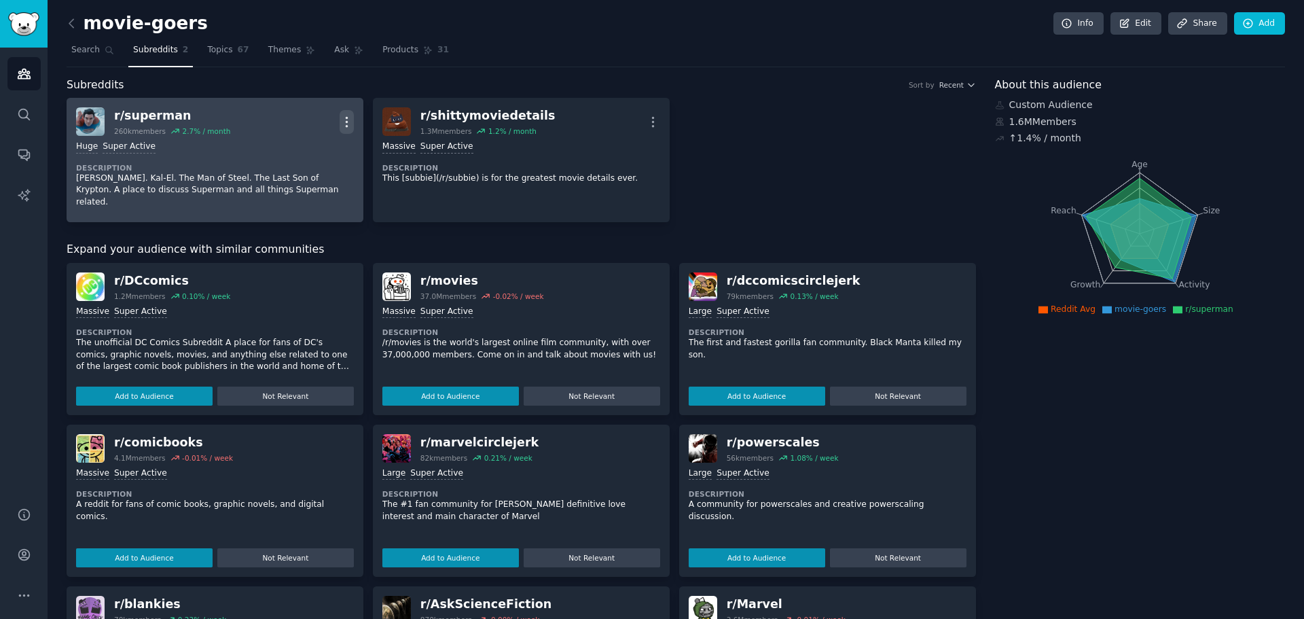
click at [351, 116] on icon "button" at bounding box center [347, 122] width 14 height 14
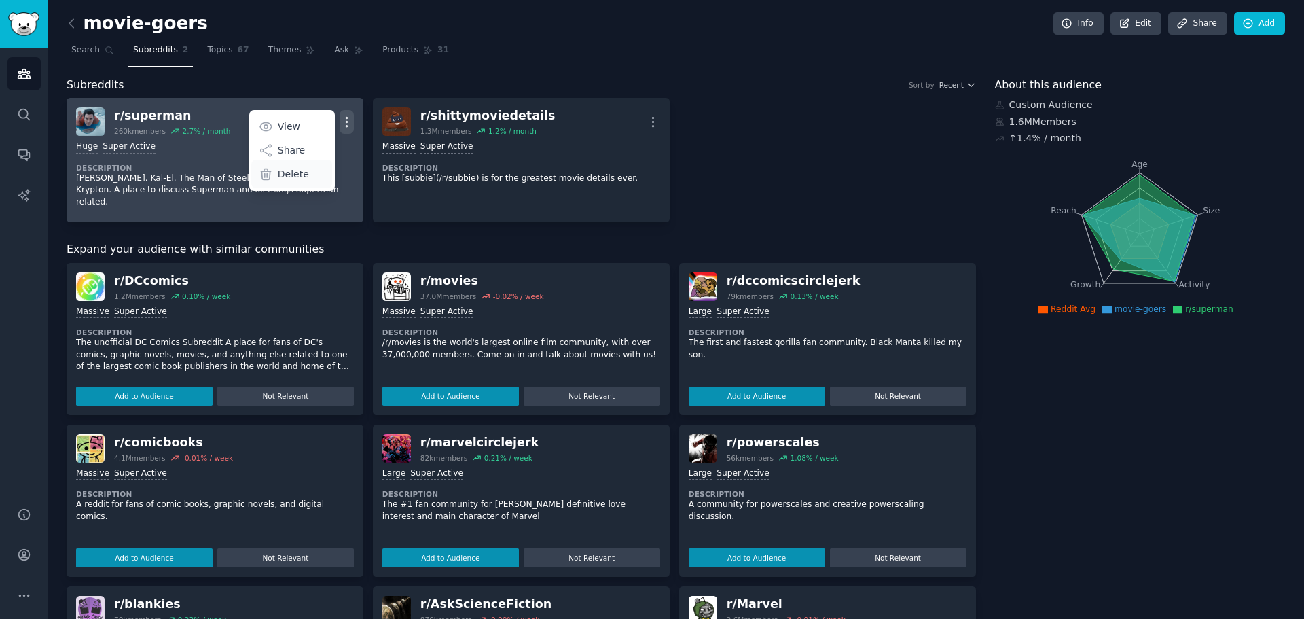
click at [306, 173] on div "Delete" at bounding box center [291, 174] width 81 height 29
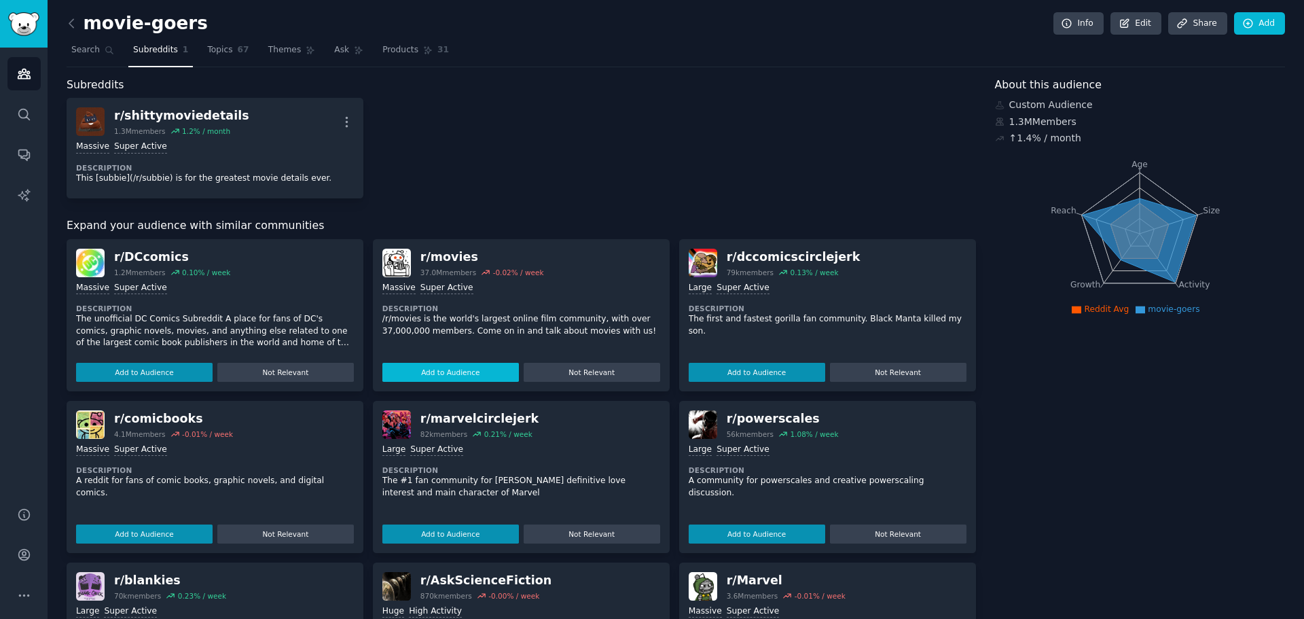
click at [491, 371] on button "Add to Audience" at bounding box center [451, 372] width 137 height 19
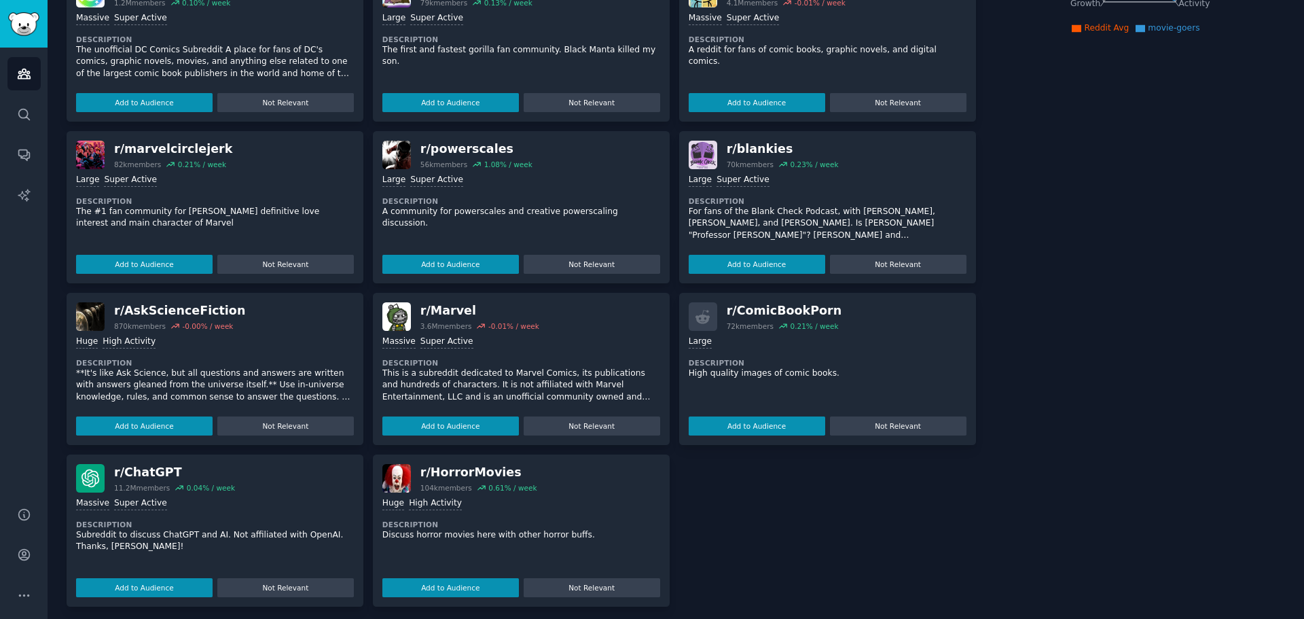
scroll to position [288, 0]
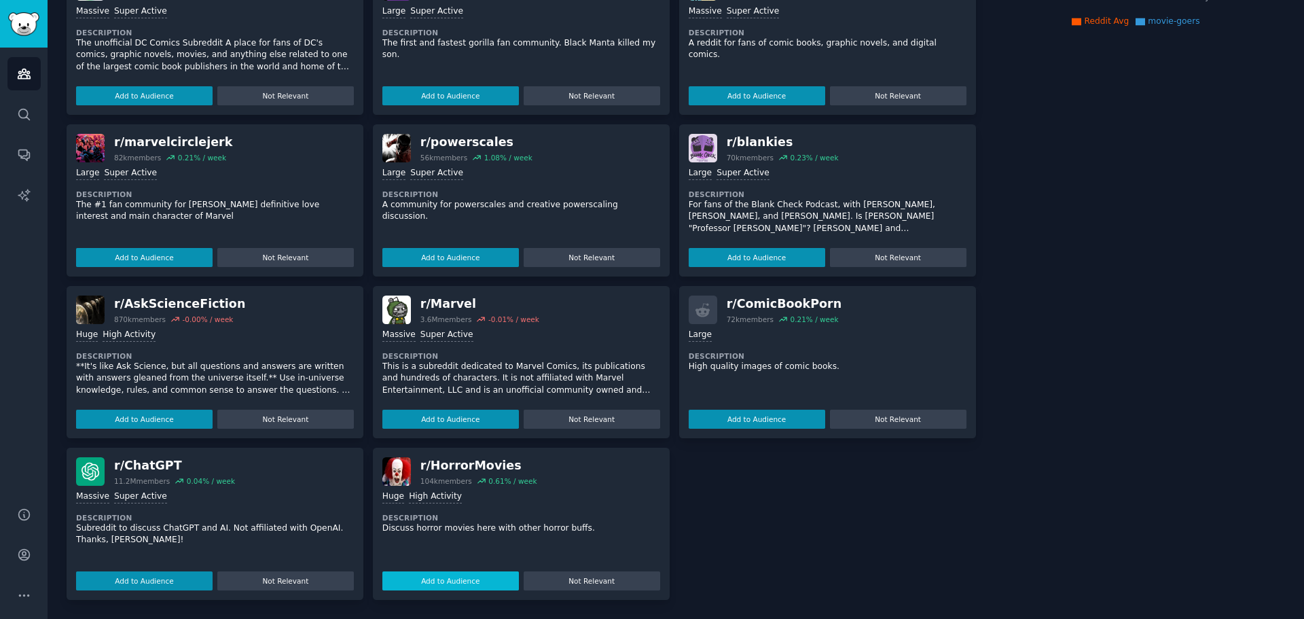
click at [450, 582] on button "Add to Audience" at bounding box center [451, 580] width 137 height 19
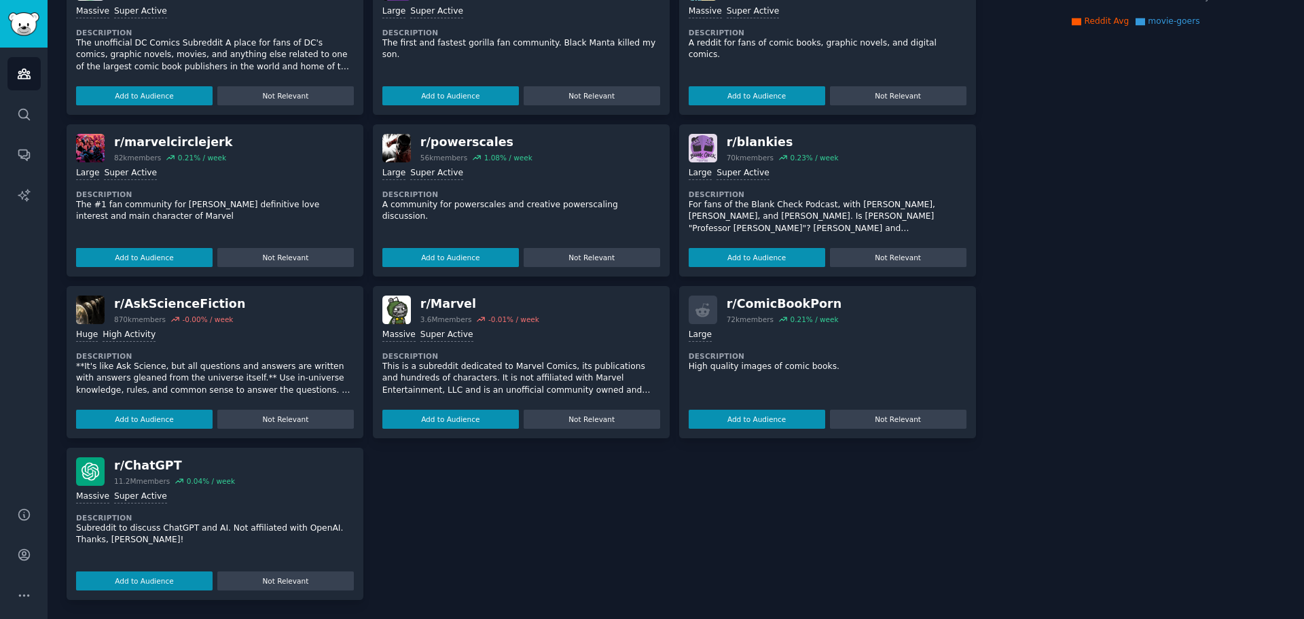
scroll to position [0, 0]
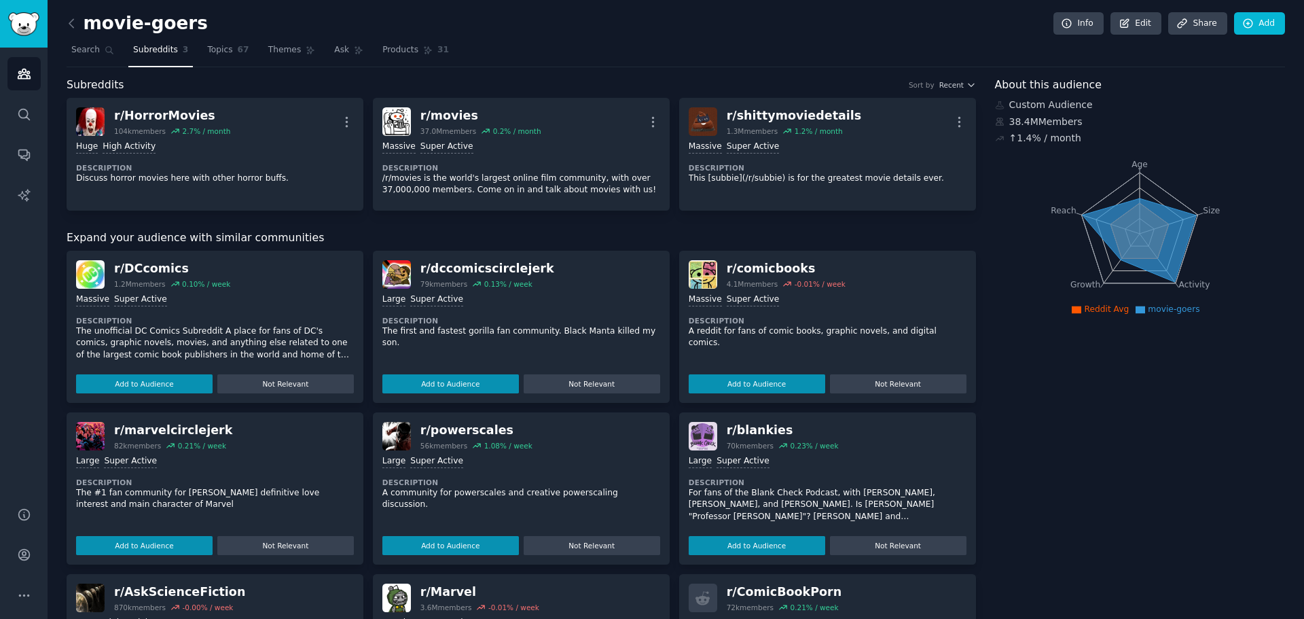
click at [1103, 223] on icon at bounding box center [1139, 240] width 114 height 84
click at [215, 43] on link "Topics 67" at bounding box center [227, 53] width 51 height 28
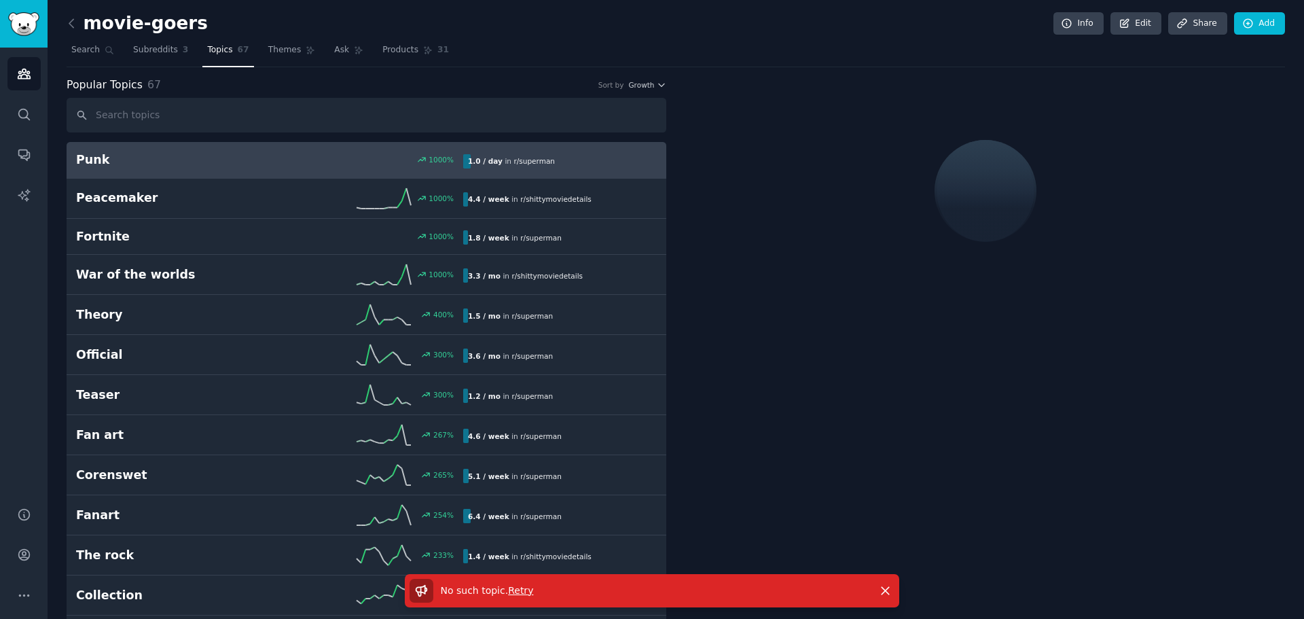
click at [519, 587] on span "Retry" at bounding box center [520, 590] width 25 height 11
click at [511, 592] on span "Retry" at bounding box center [520, 590] width 25 height 11
click at [77, 24] on icon at bounding box center [72, 23] width 14 height 14
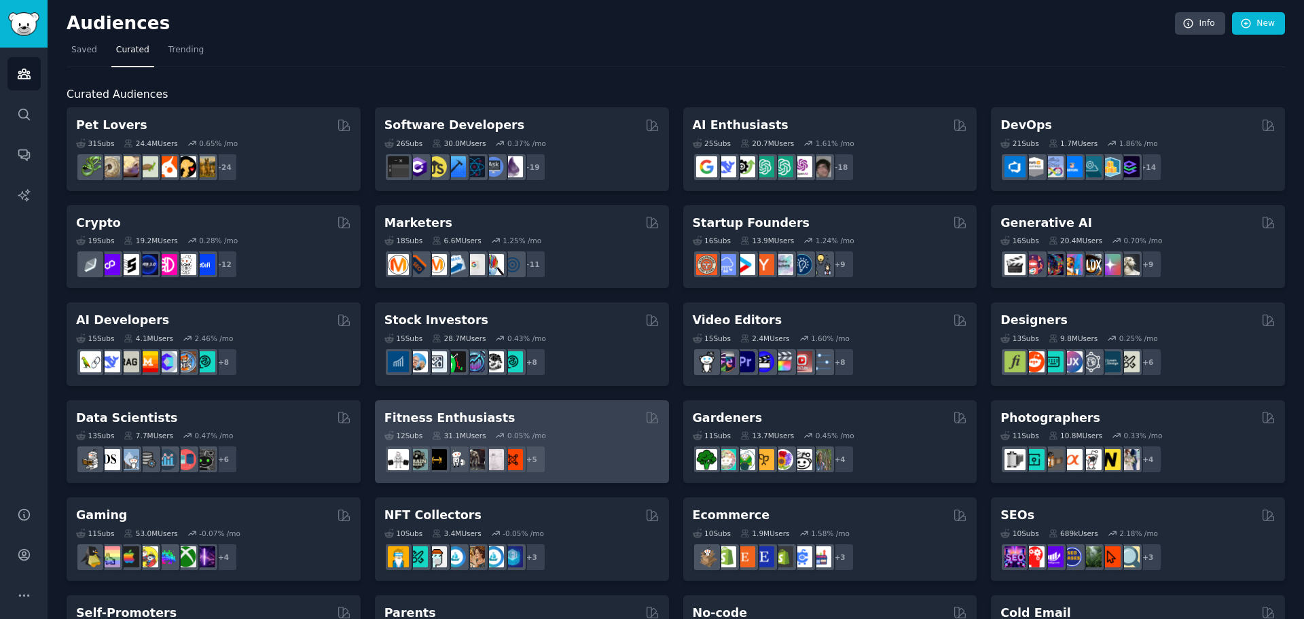
click at [425, 427] on div "12 Sub s 31.1M Users 0.05 % /mo + 5" at bounding box center [522, 450] width 275 height 48
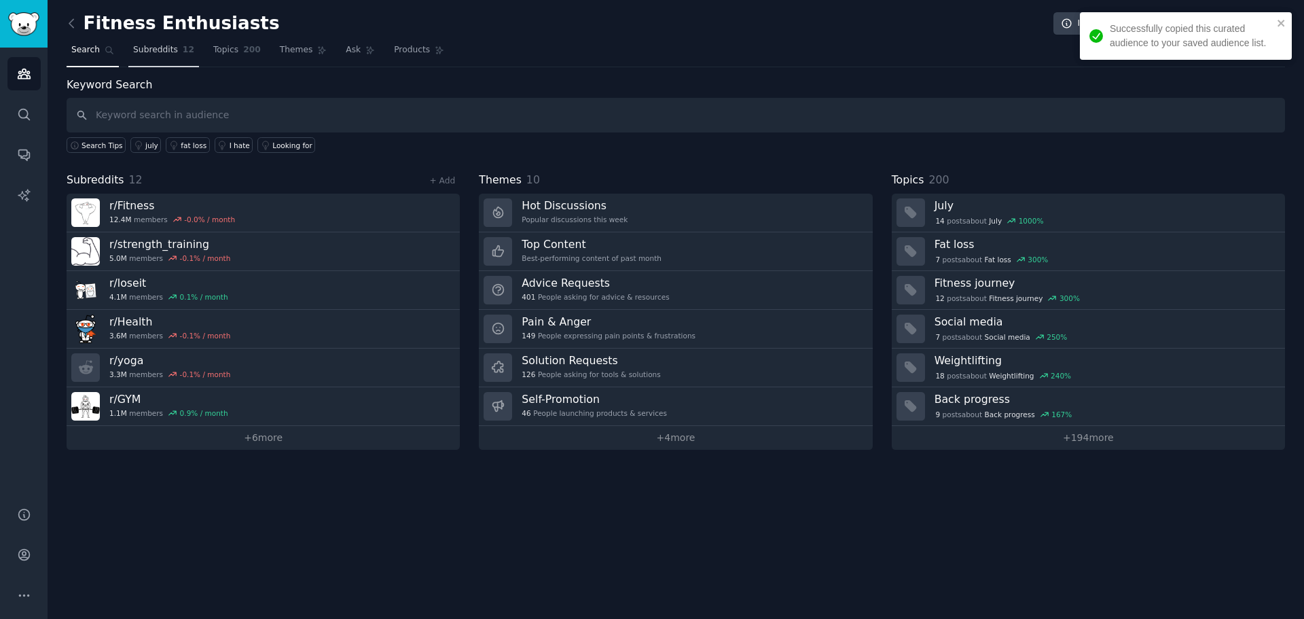
click at [143, 45] on span "Subreddits" at bounding box center [155, 50] width 45 height 12
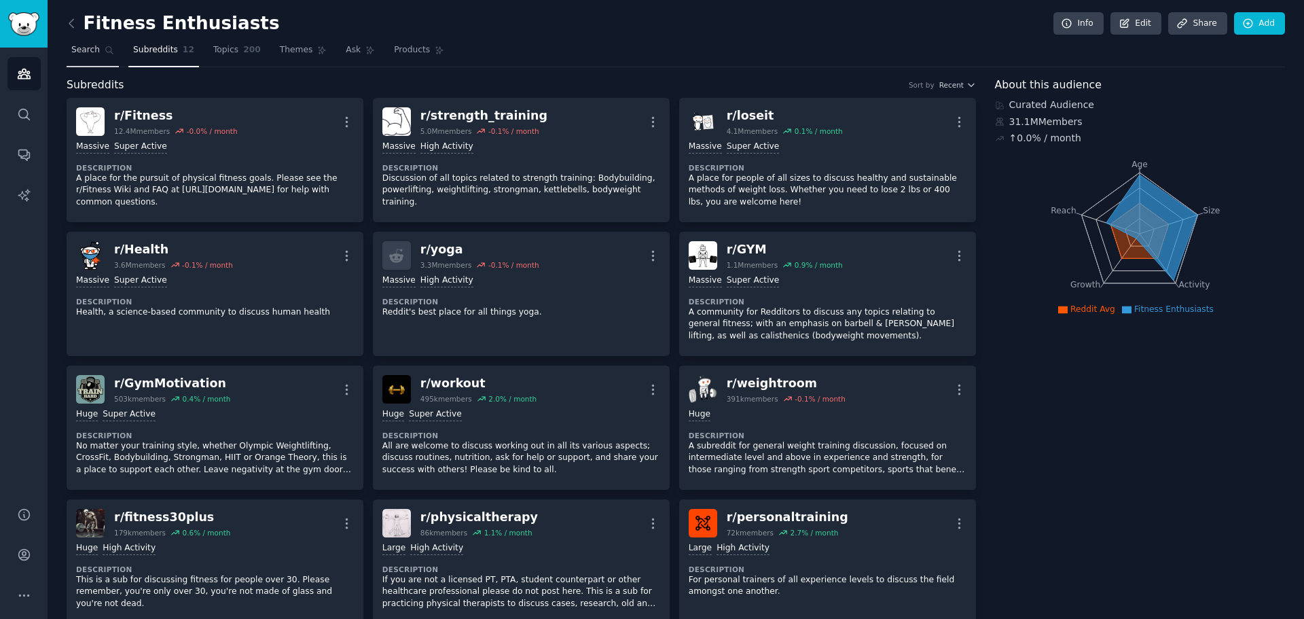
click at [100, 47] on link "Search" at bounding box center [93, 53] width 52 height 28
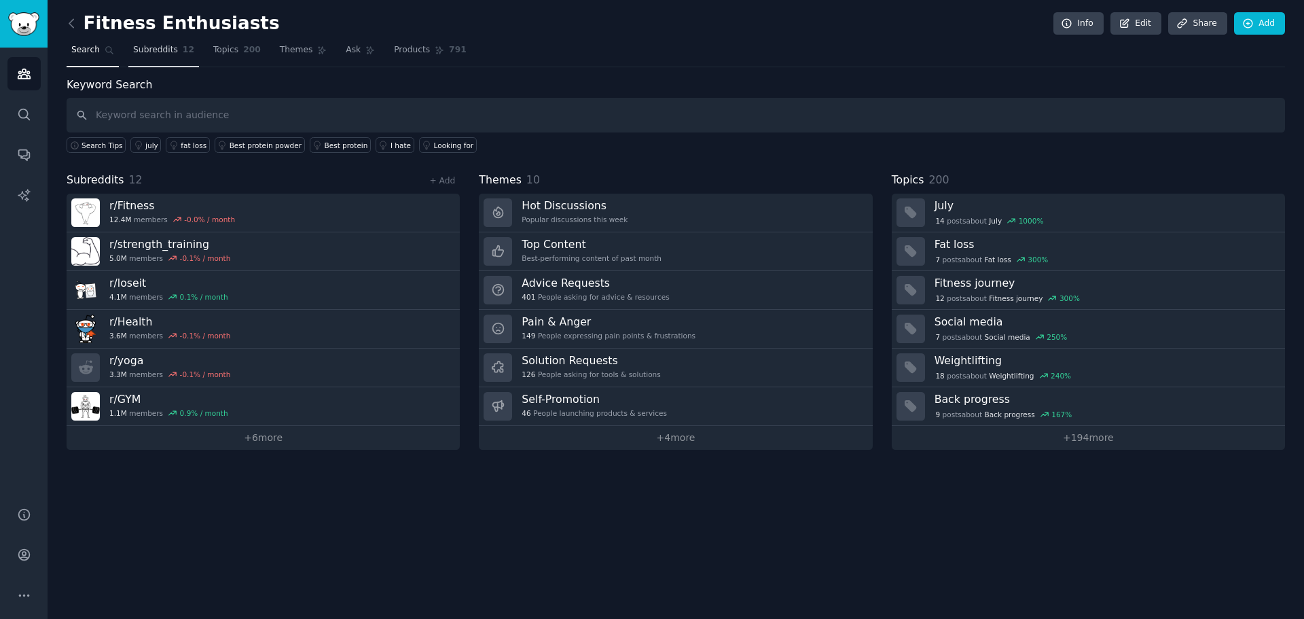
click at [173, 49] on link "Subreddits 12" at bounding box center [163, 53] width 71 height 28
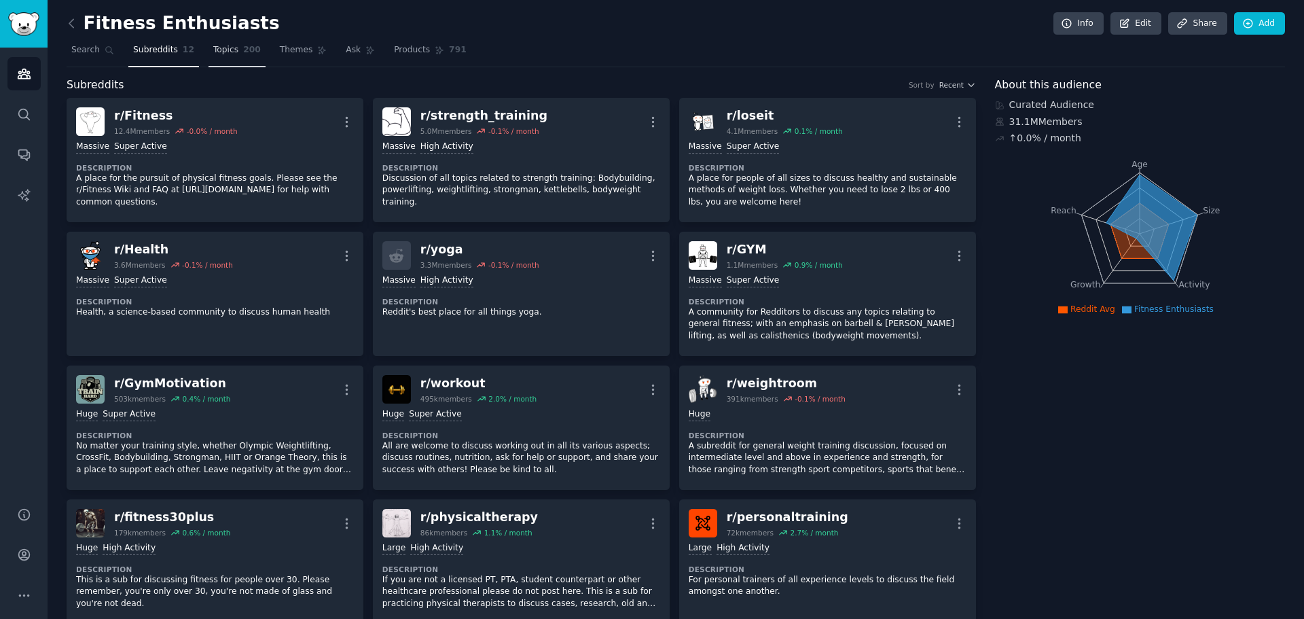
click at [223, 54] on span "Topics" at bounding box center [225, 50] width 25 height 12
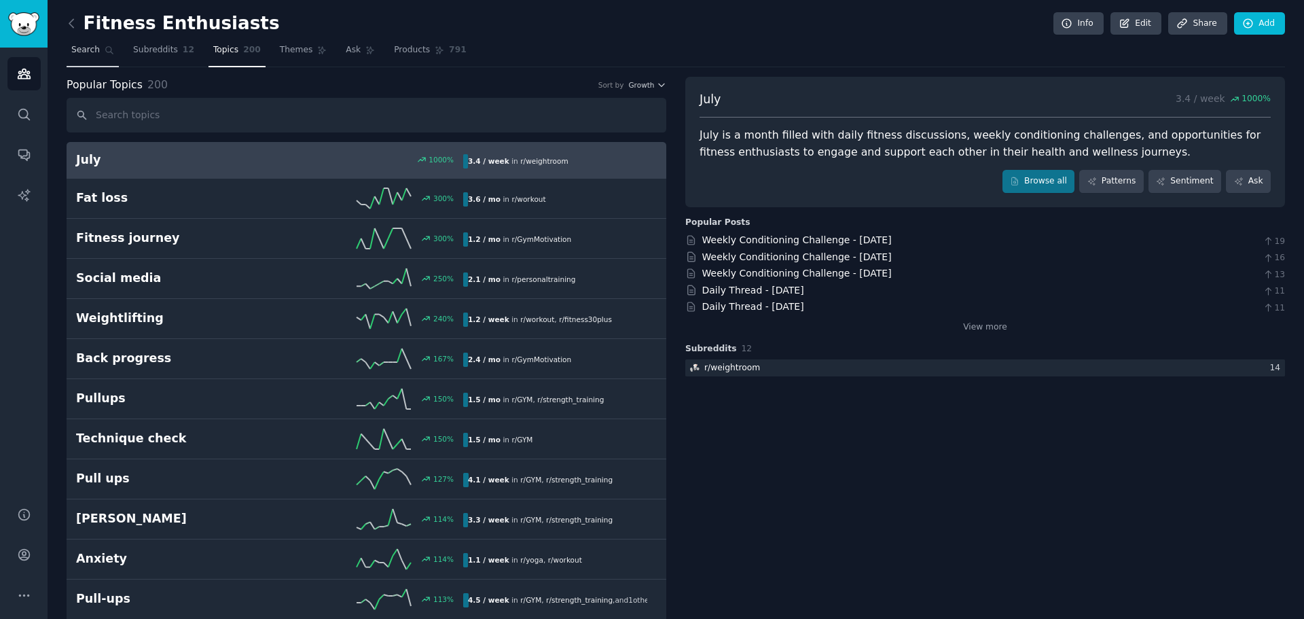
click at [95, 45] on span "Search" at bounding box center [85, 50] width 29 height 12
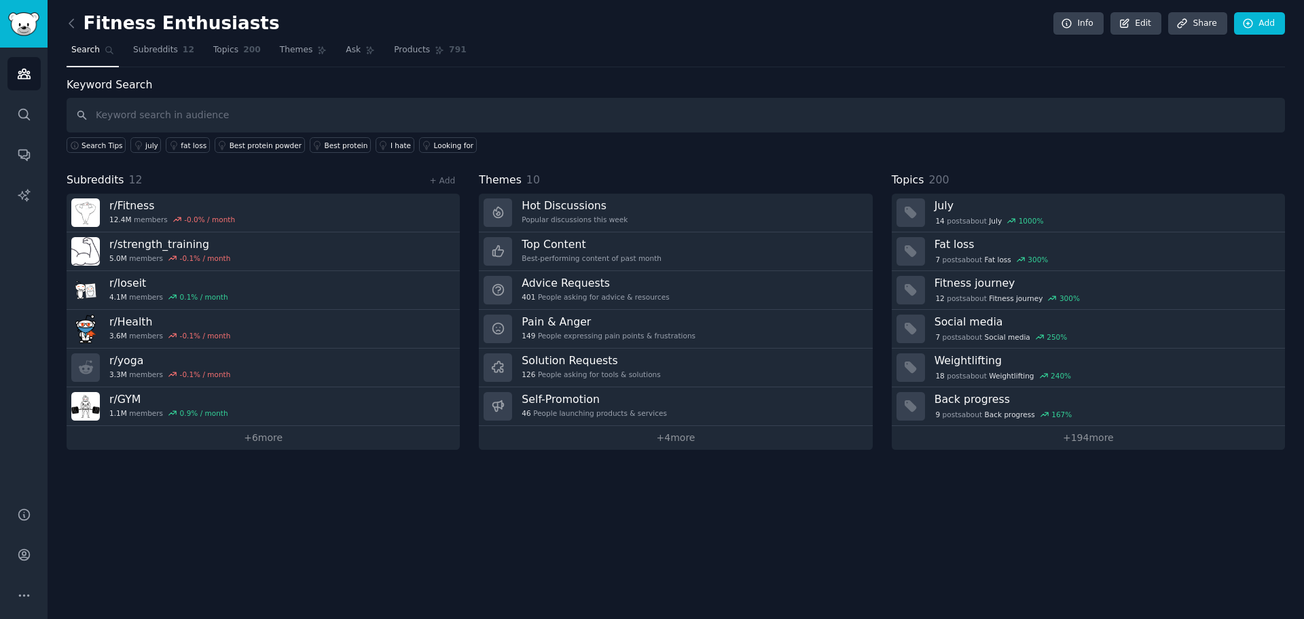
click at [175, 116] on input "text" at bounding box center [676, 115] width 1219 height 35
type input "p"
type input "hate"
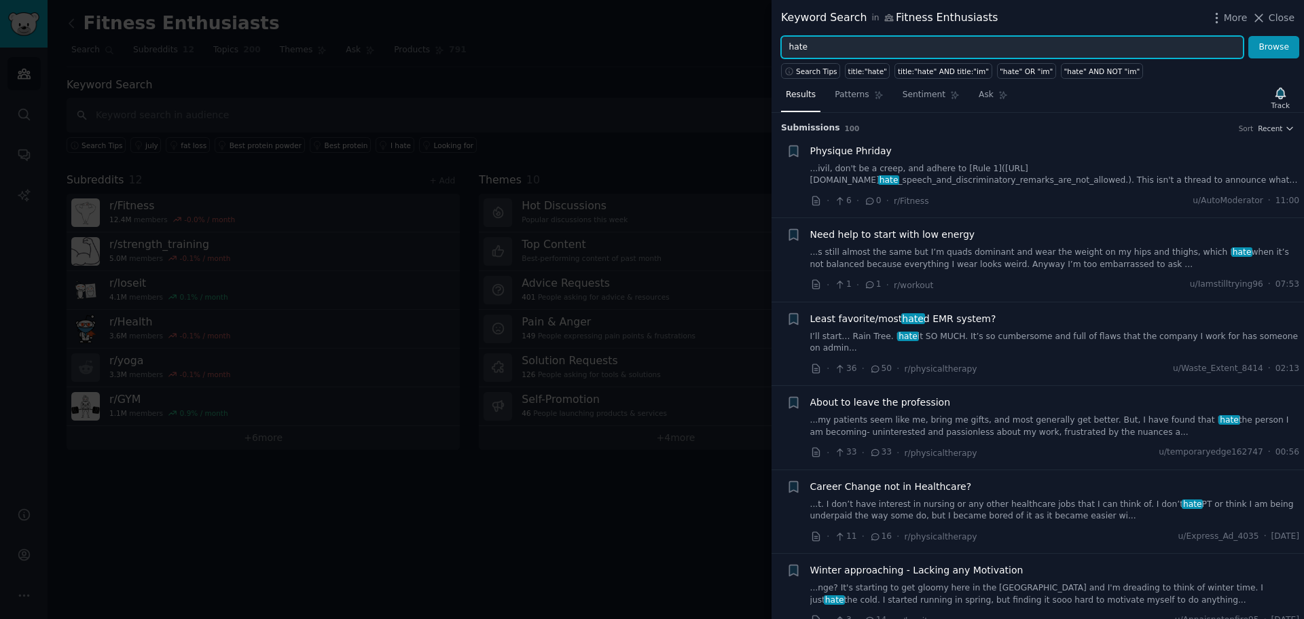
drag, startPoint x: 824, startPoint y: 52, endPoint x: 749, endPoint y: 10, distance: 86.4
click at [749, 10] on div "Keyword Search in Fitness Enthusiasts More Close hate Browse Search Tips title:…" at bounding box center [652, 309] width 1304 height 619
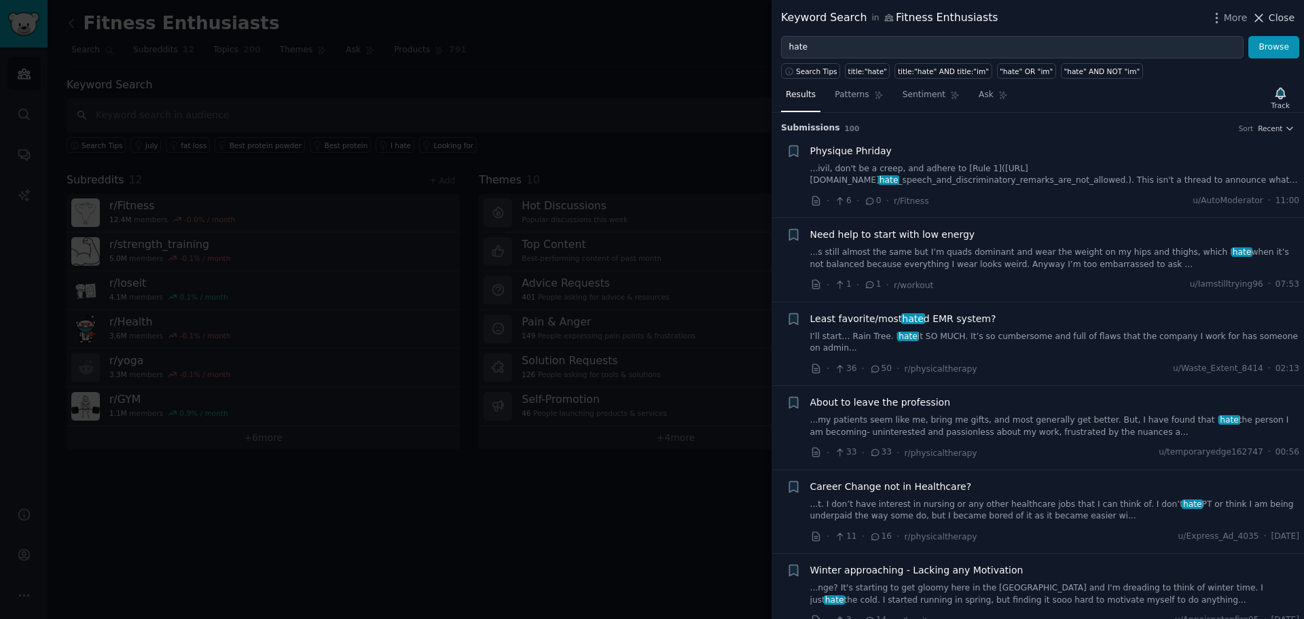
click at [1277, 20] on span "Close" at bounding box center [1282, 18] width 26 height 14
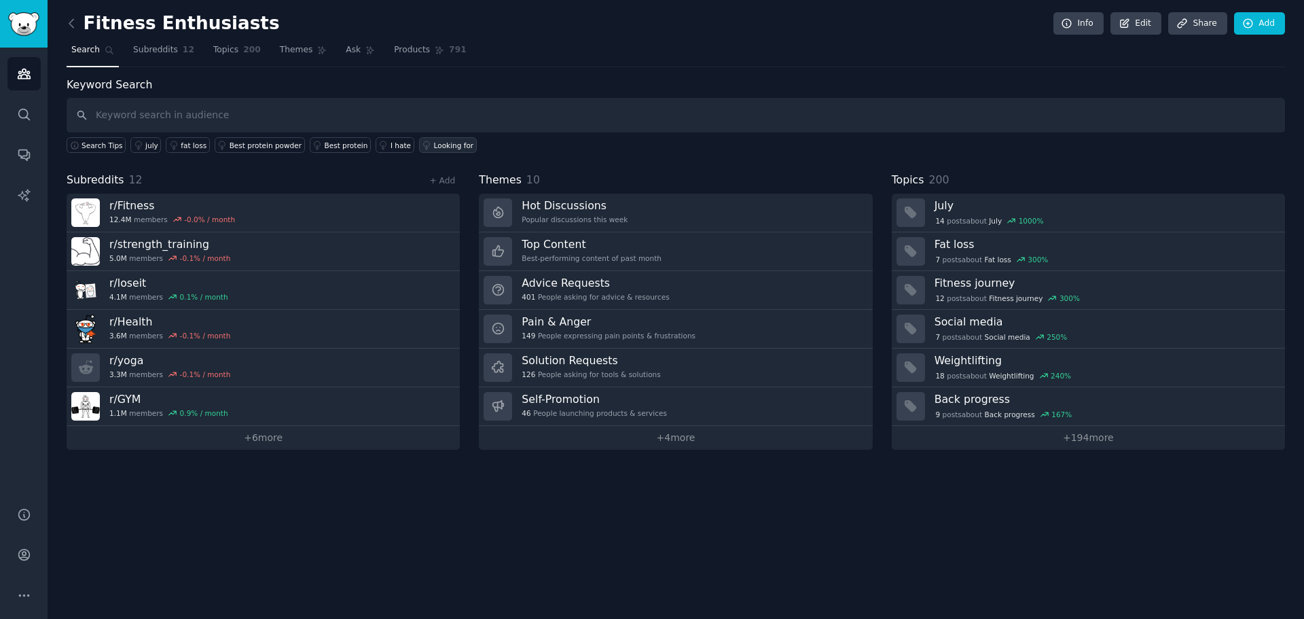
click at [434, 145] on div "Looking for" at bounding box center [454, 146] width 40 height 10
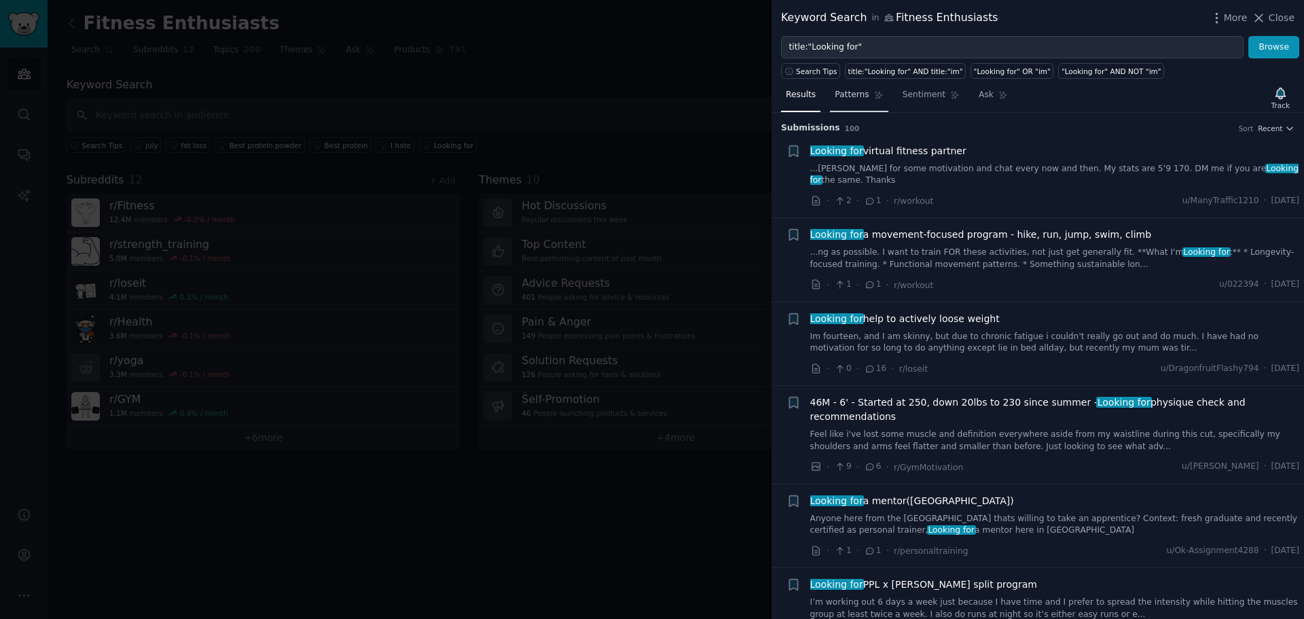
click at [837, 97] on span "Patterns" at bounding box center [852, 95] width 34 height 12
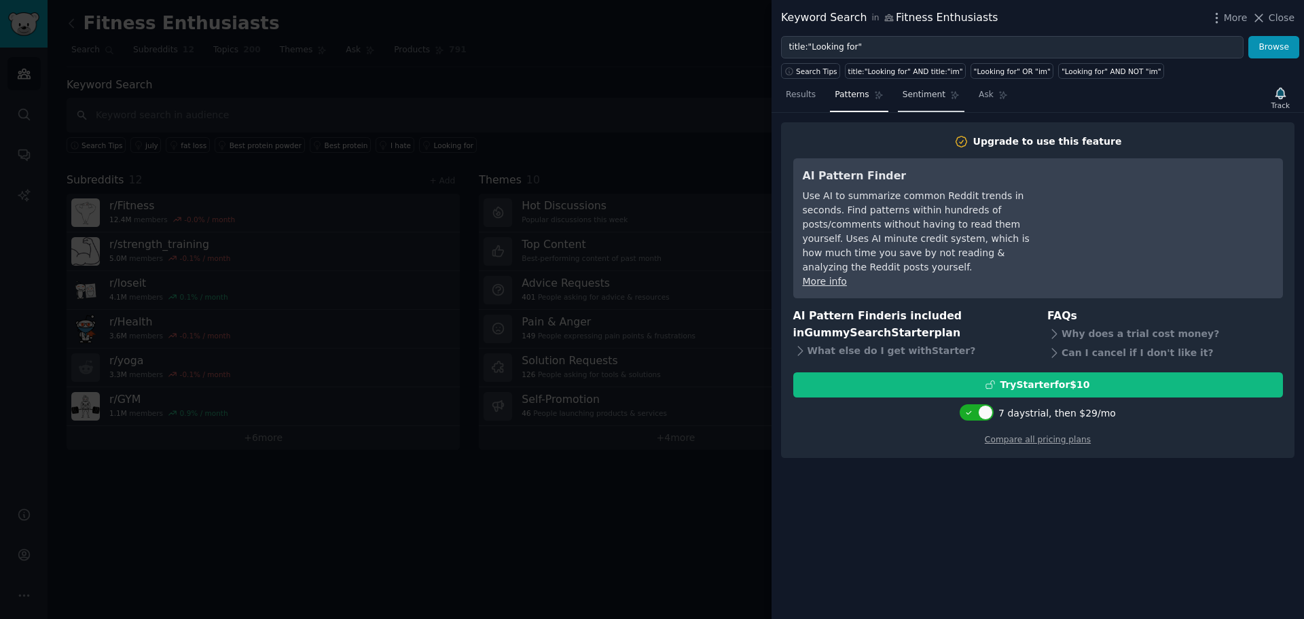
click at [920, 96] on span "Sentiment" at bounding box center [924, 95] width 43 height 12
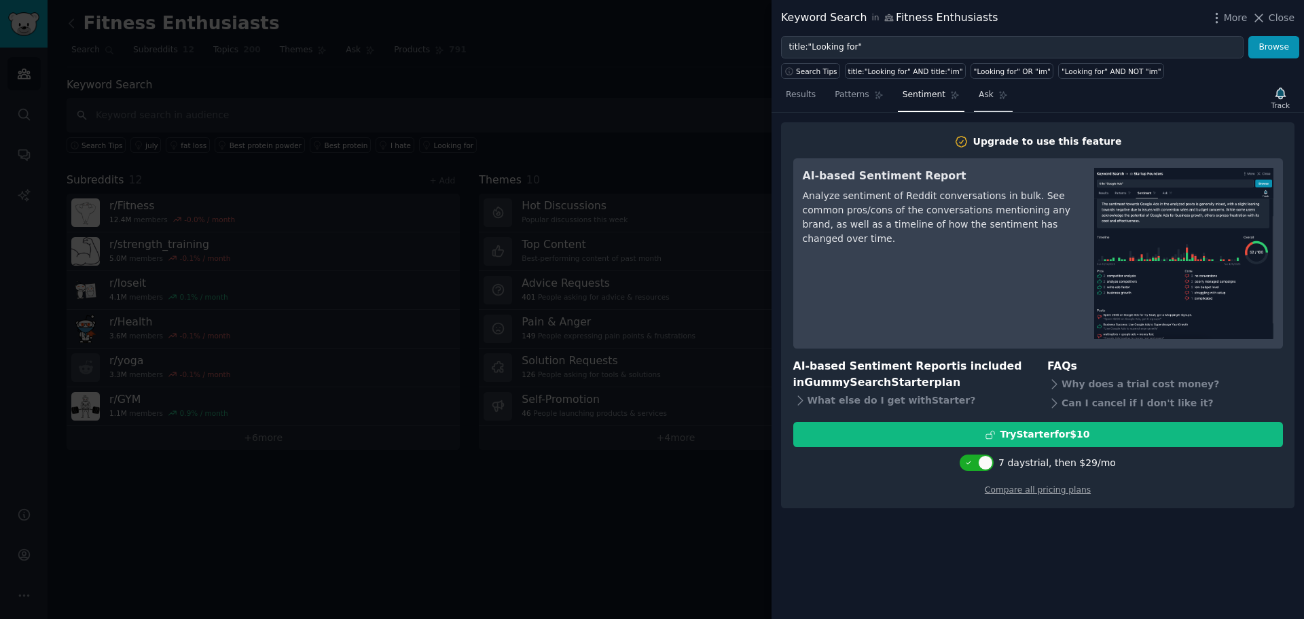
click at [979, 99] on span "Ask" at bounding box center [986, 95] width 15 height 12
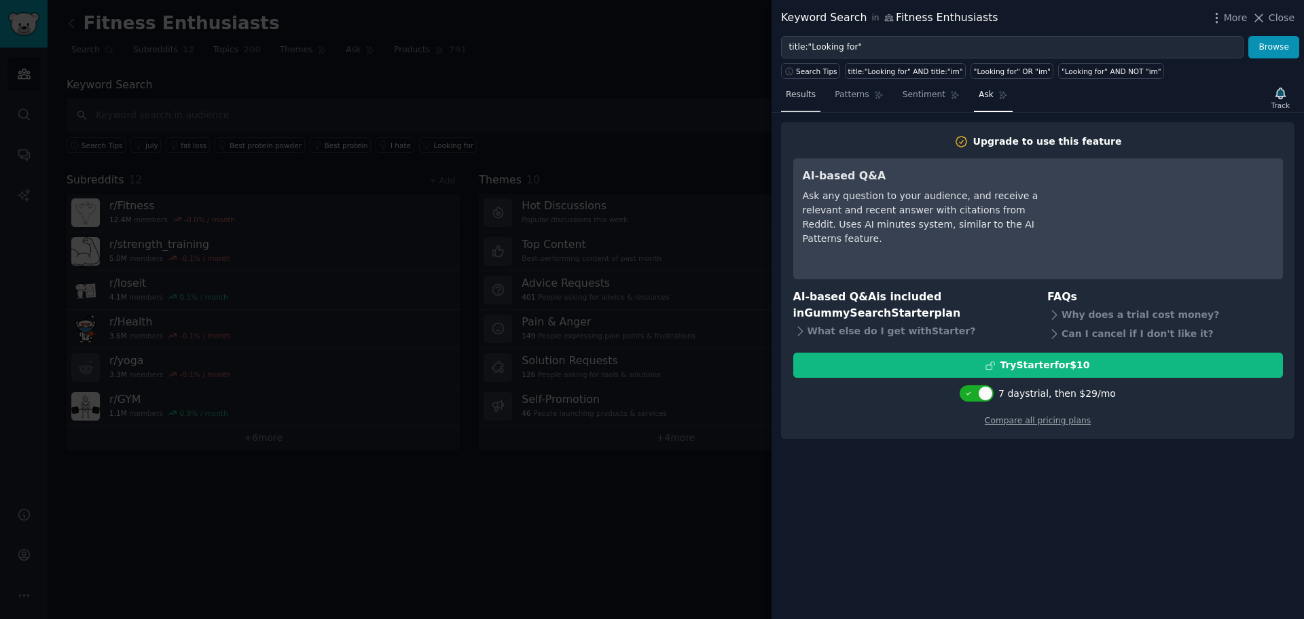
click at [793, 88] on link "Results" at bounding box center [800, 98] width 39 height 28
